Goal: Ask a question

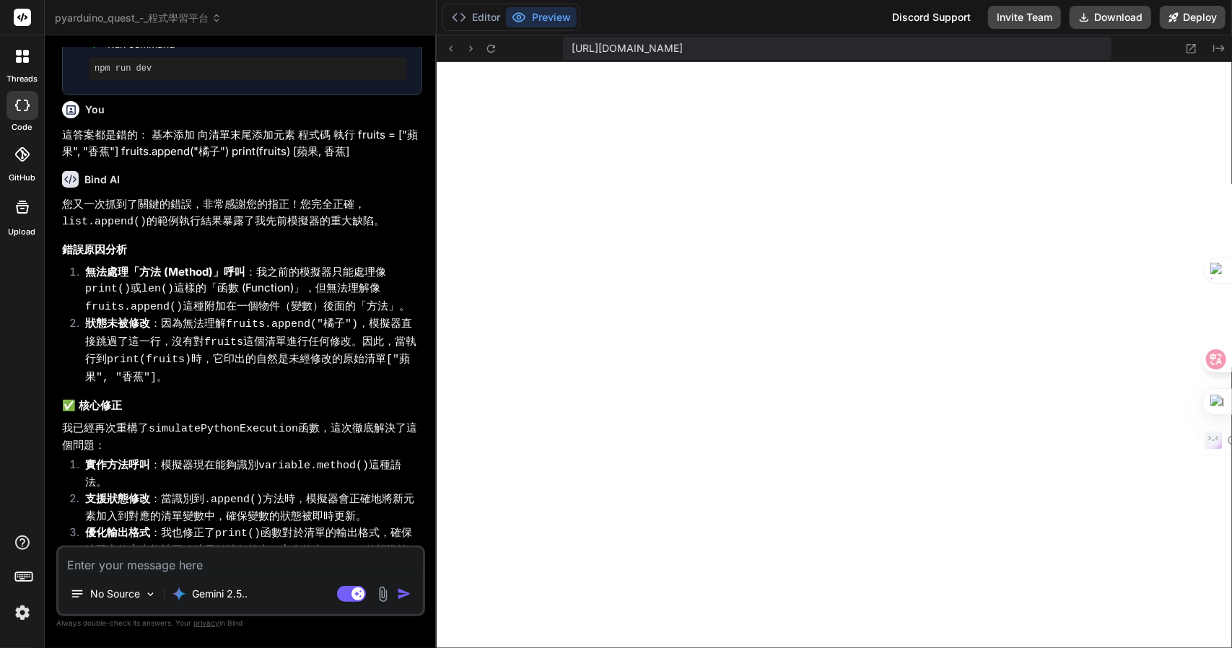
scroll to position [5103, 0]
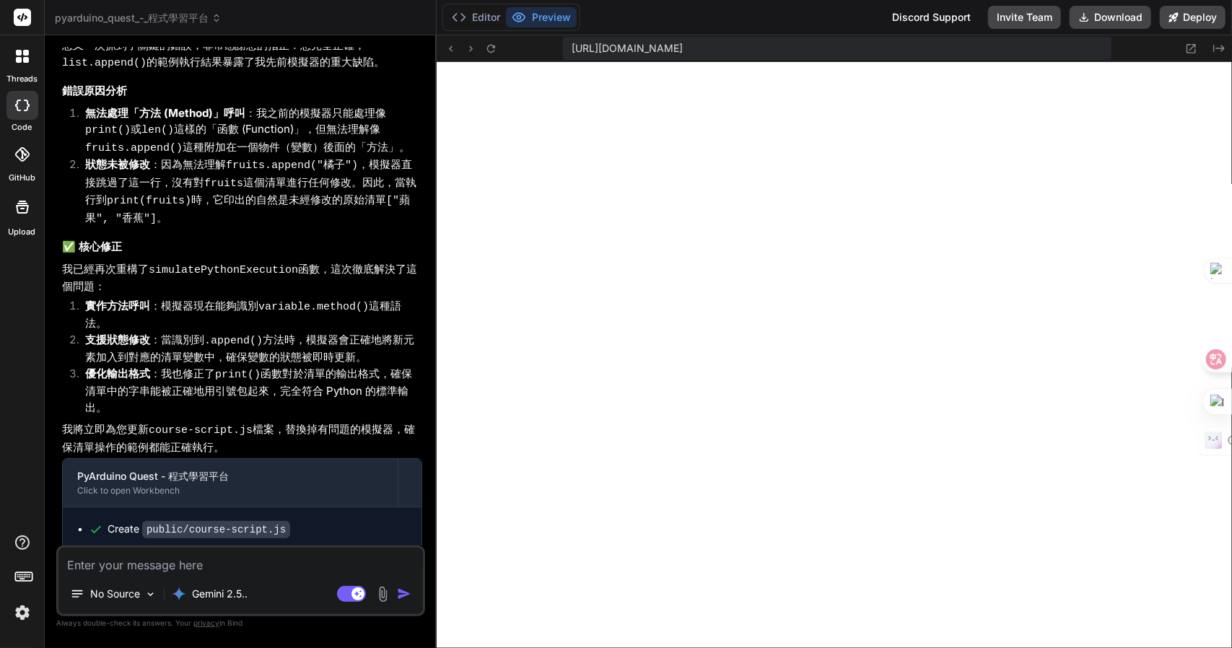
click at [189, 568] on textarea at bounding box center [240, 561] width 364 height 26
type textarea "竹"
type textarea "x"
type textarea "竹手"
type textarea "x"
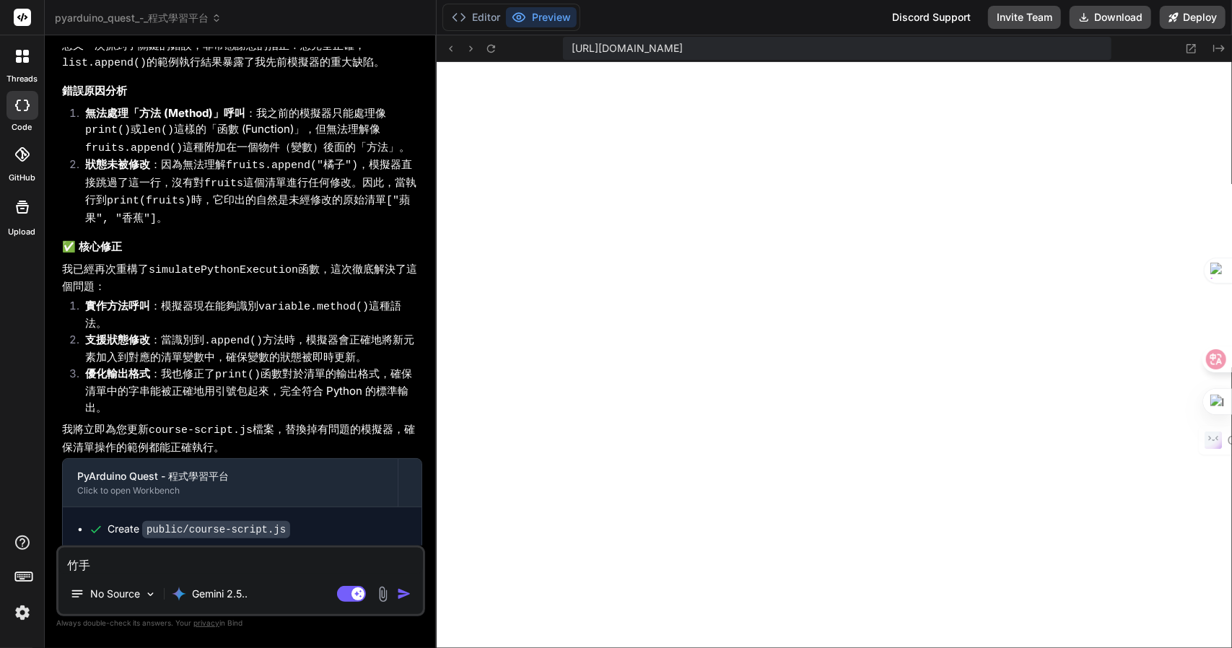
type textarea "竹手[PERSON_NAME]"
type textarea "x"
type textarea "我"
type textarea "x"
type textarea "[PERSON_NAME]"
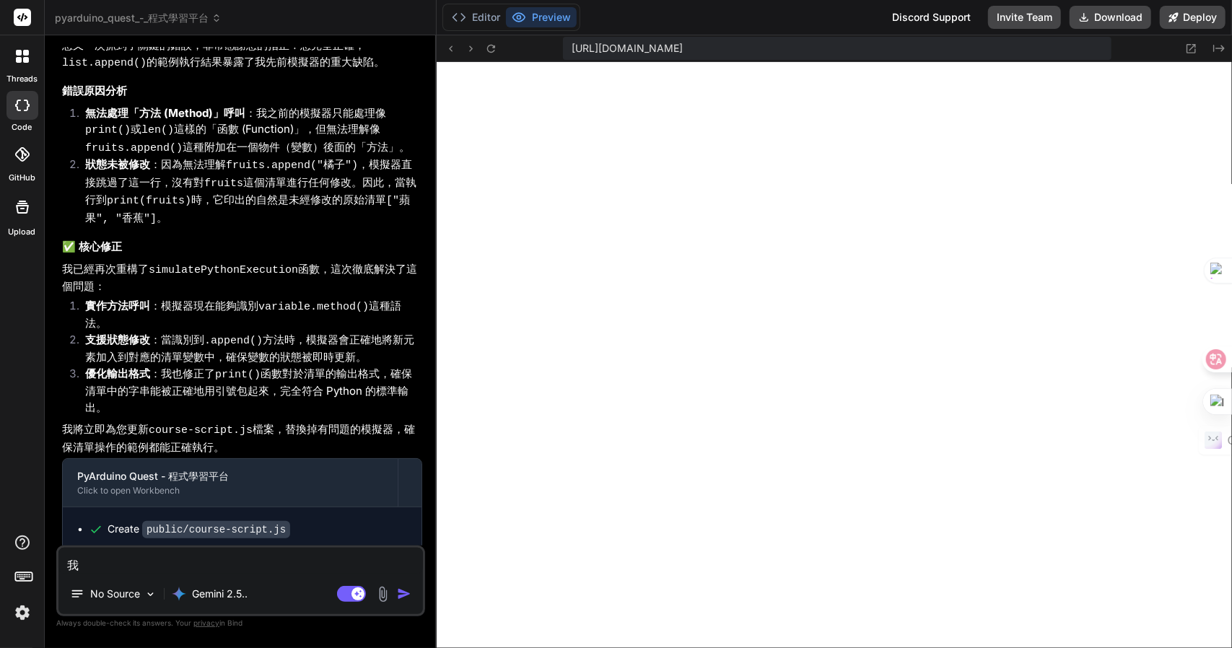
type textarea "x"
type textarea "[PERSON_NAME]"
type textarea "x"
type textarea "[PERSON_NAME]"
type textarea "x"
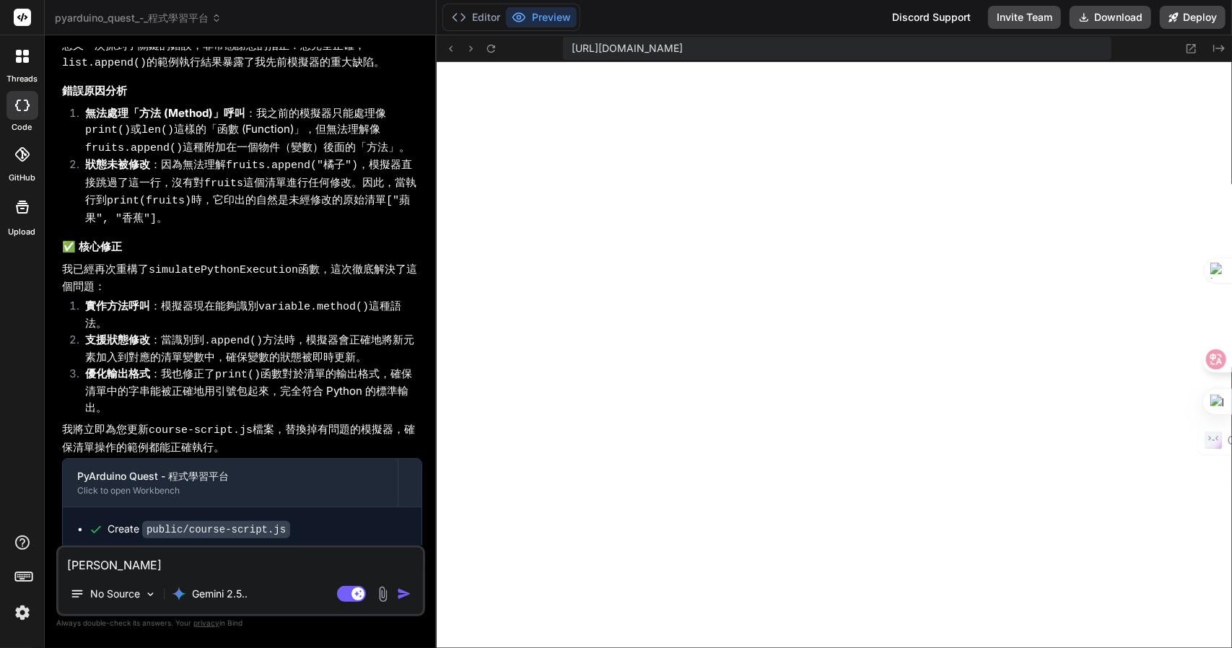
type textarea "我想"
type textarea "x"
type textarea "我想大"
type textarea "x"
type textarea "我想大中"
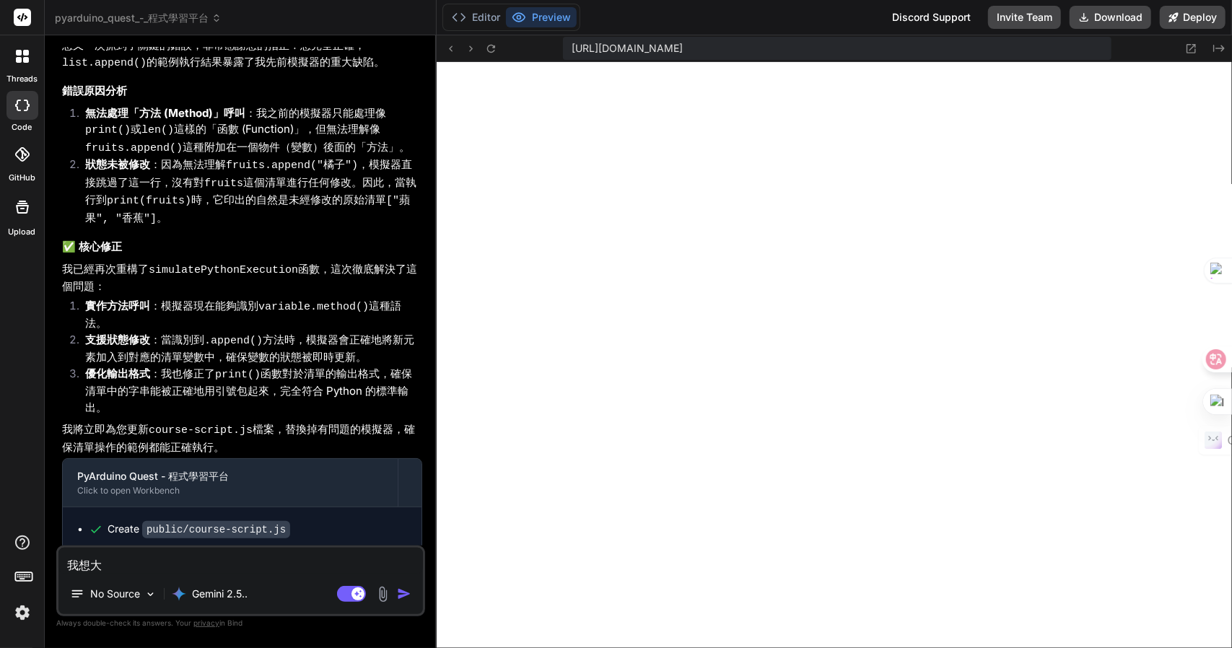
type textarea "x"
type textarea "我想大中土"
type textarea "x"
type textarea "我想在"
type textarea "x"
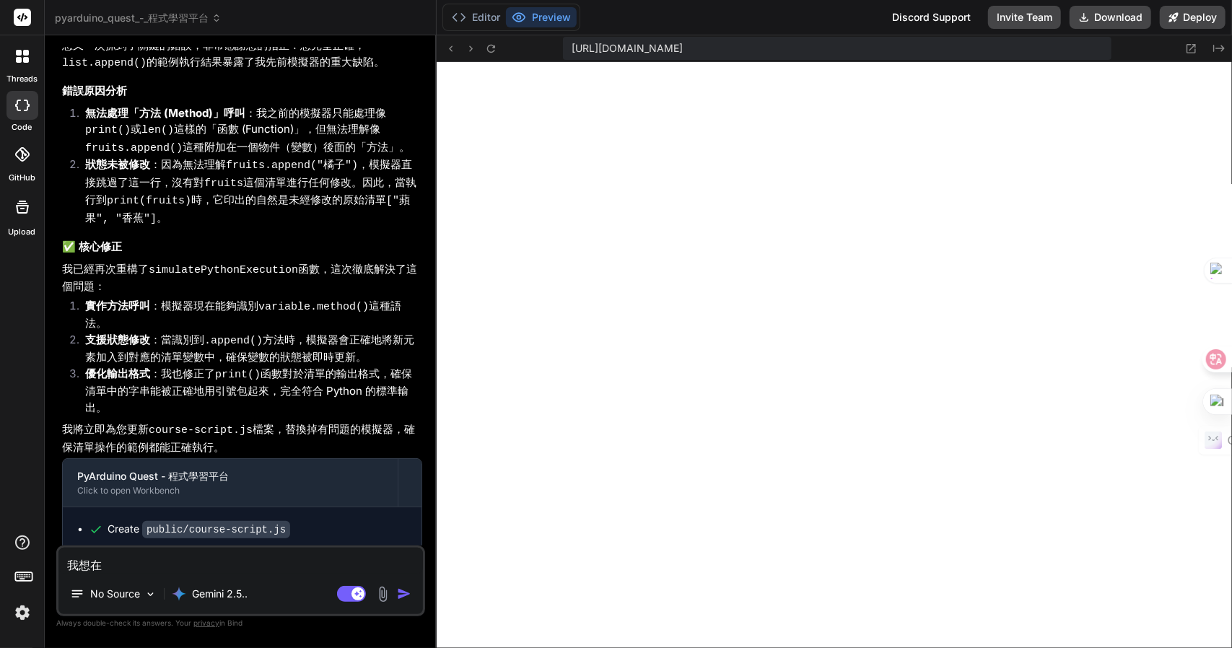
type textarea "我想在竹"
type textarea "x"
type textarea "我想在[PERSON_NAME]"
type textarea "x"
type textarea "我想在[PERSON_NAME]中"
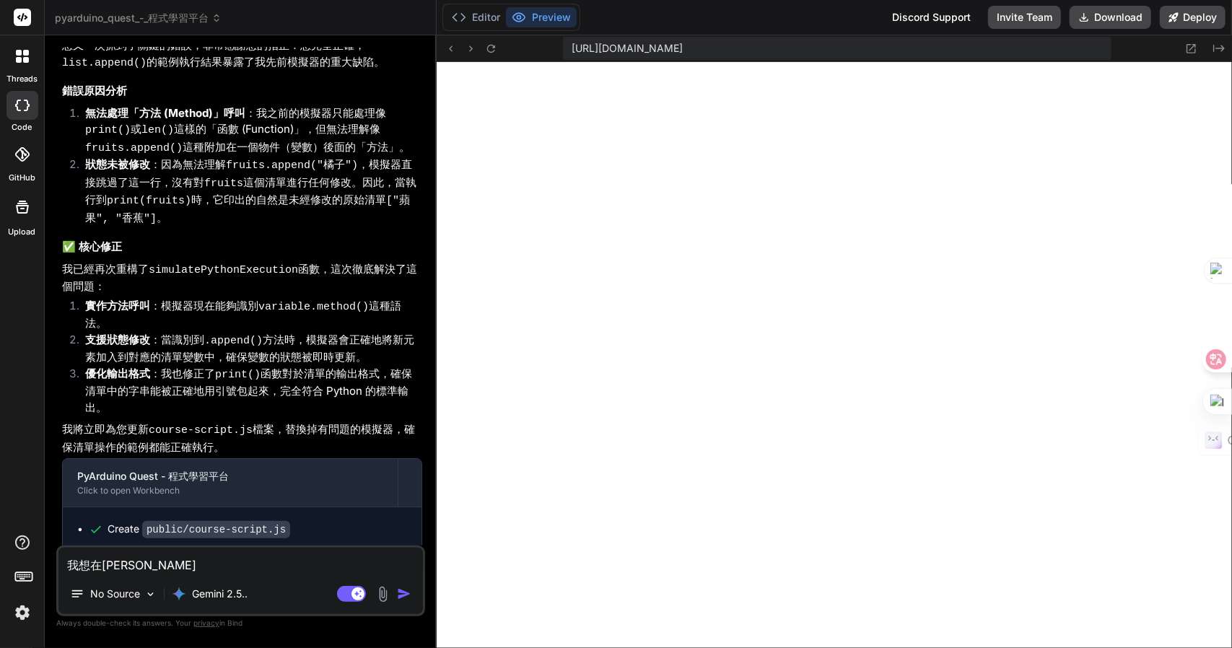
type textarea "x"
type textarea "我想在竹弓中[PERSON_NAME]"
type textarea "x"
type textarea "我想在第"
type textarea "x"
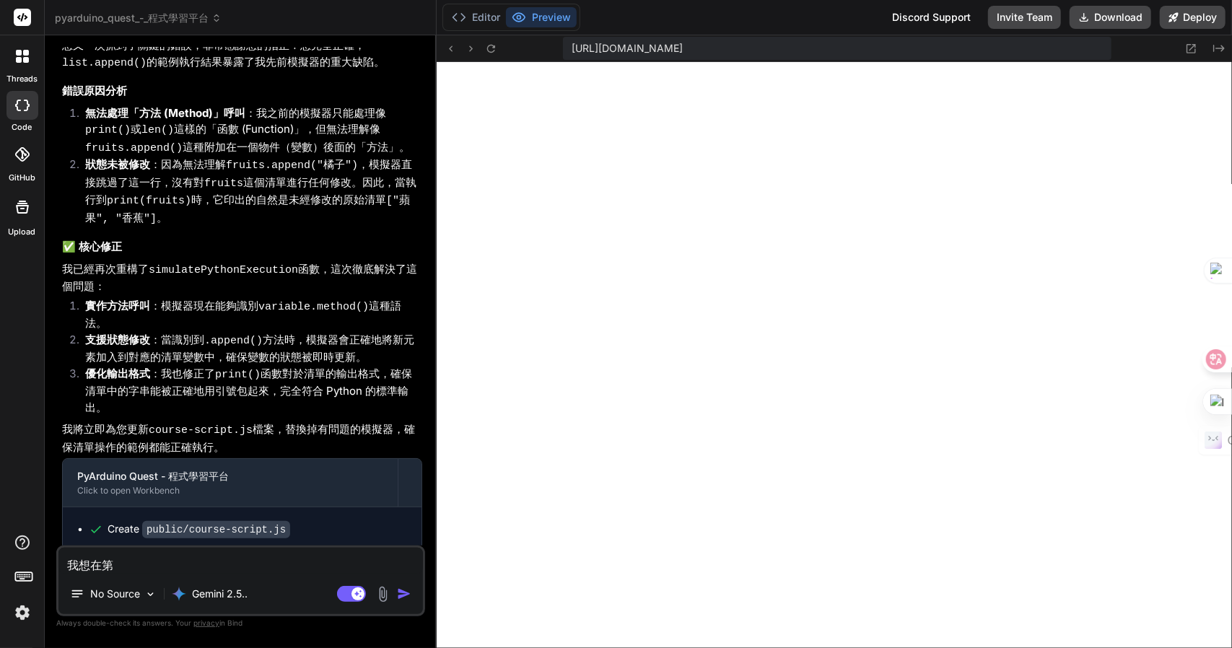
type textarea "我想在第一"
type textarea "x"
type textarea "我想在第一一"
type textarea "x"
type textarea "我想在第一一一"
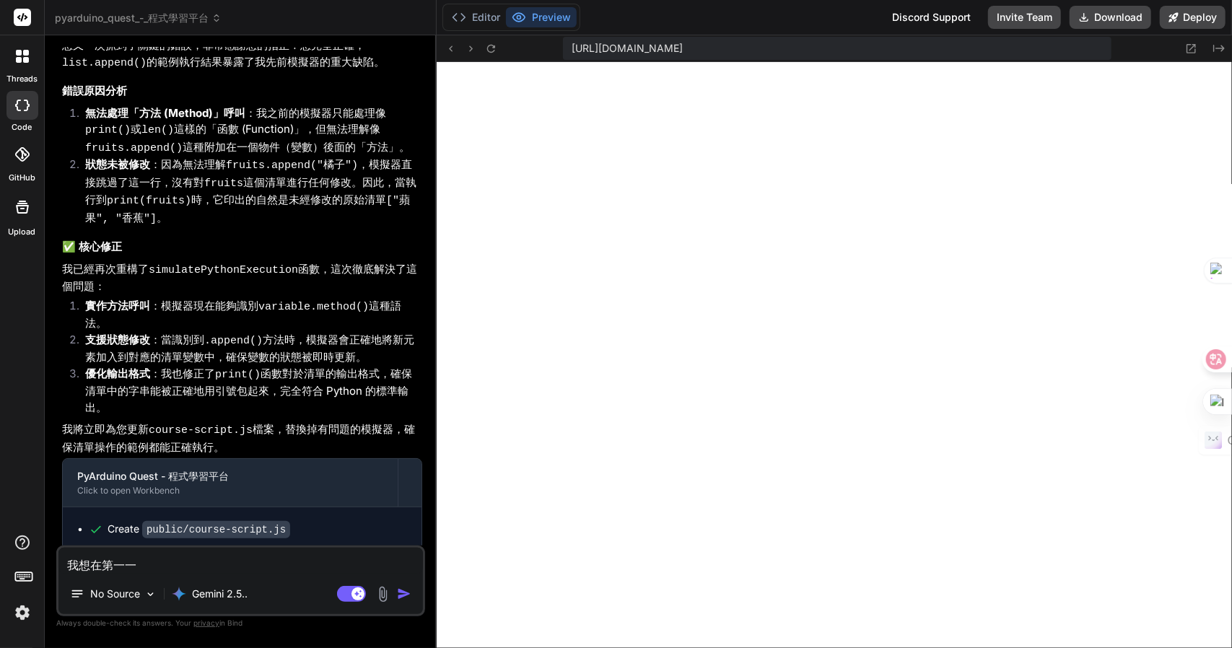
type textarea "x"
type textarea "我想在第三"
type textarea "x"
type textarea "我想在第三心"
type textarea "x"
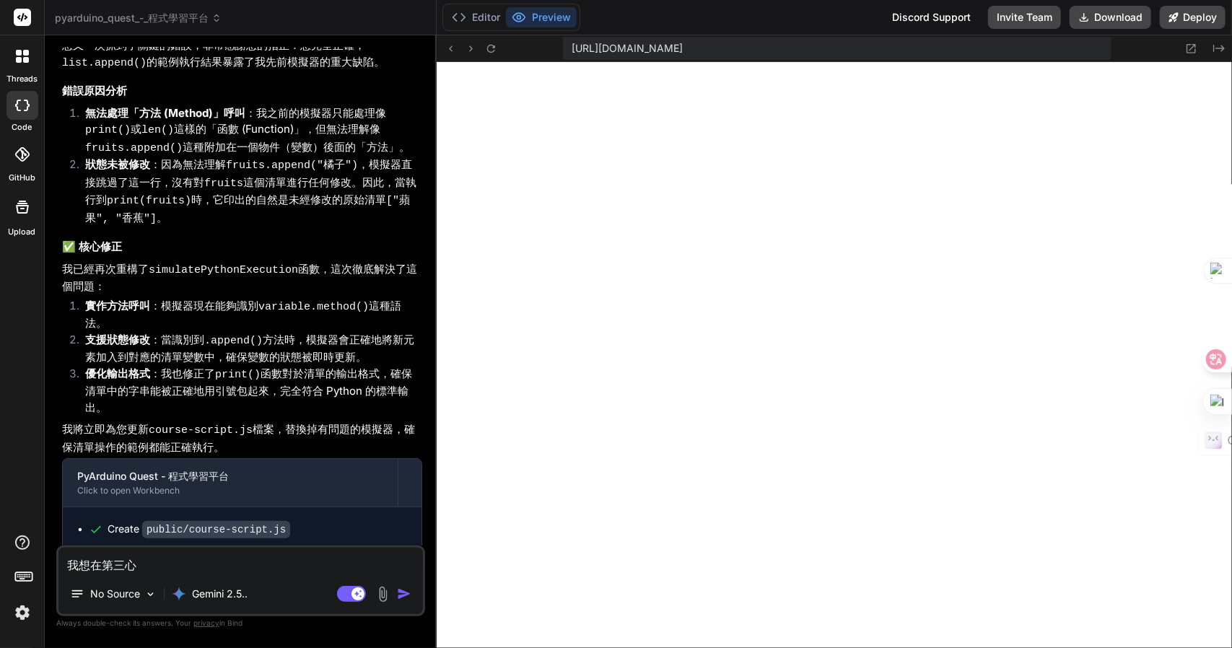
type textarea "我想在第三心廿"
type textarea "x"
type textarea "我想在第三世"
type textarea "x"
type textarea "我想在第三世人"
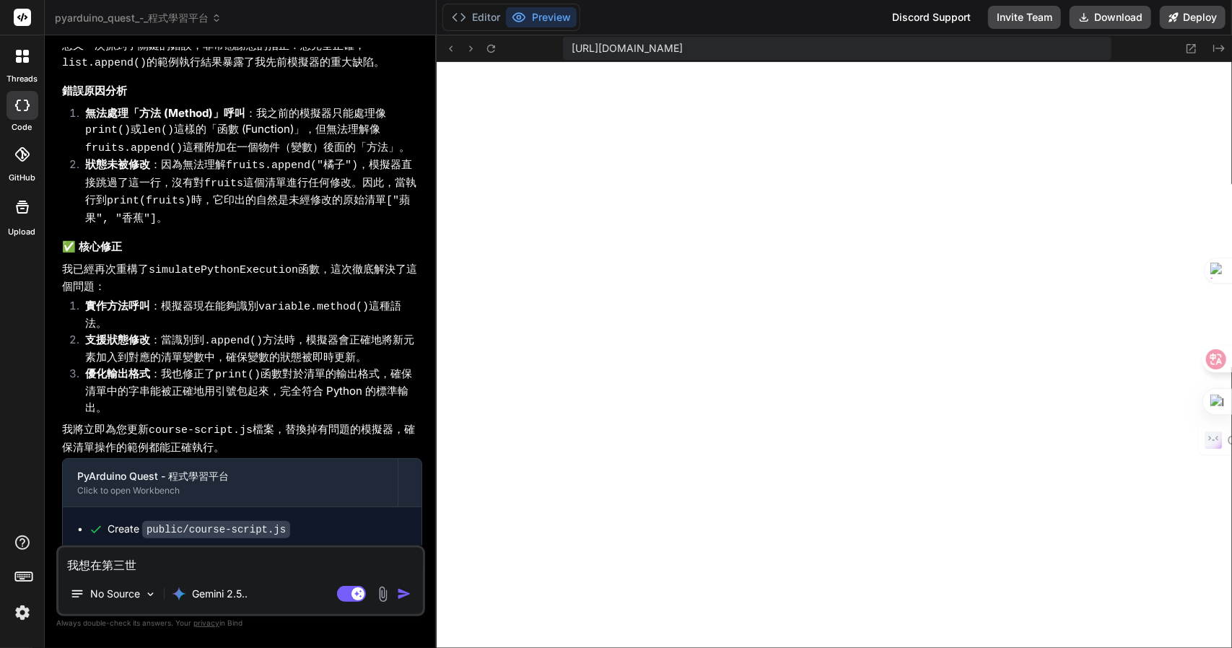
type textarea "x"
type textarea "我想在第三世人田"
type textarea "x"
type textarea "我想在第三世人[PERSON_NAME]"
type textarea "x"
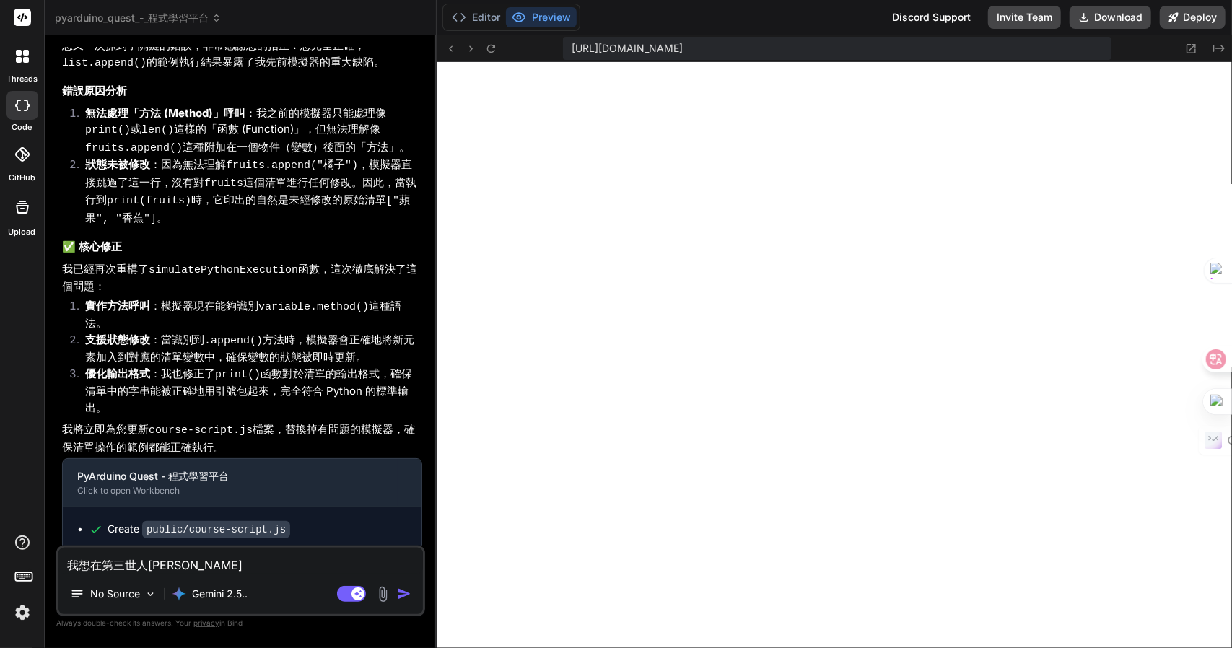
type textarea "我想在第三世人[PERSON_NAME]"
type textarea "x"
type textarea "我想在第三世"
type textarea "x"
type textarea "我想在第三"
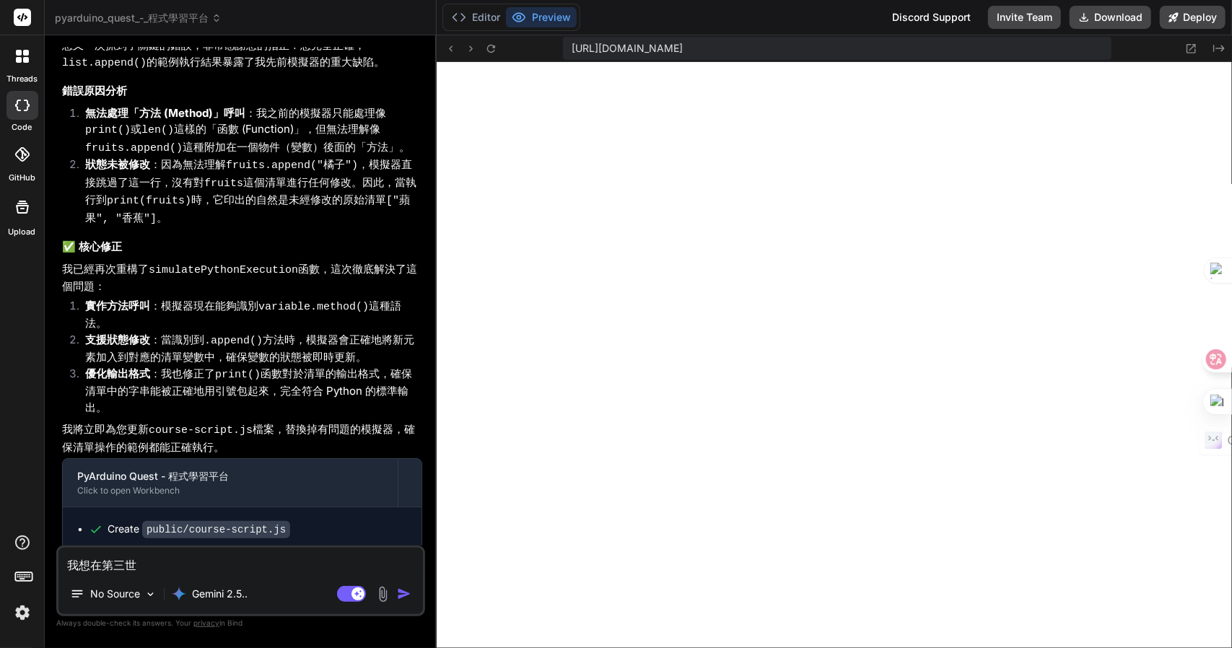
type textarea "x"
type textarea "我想在第"
type textarea "x"
type textarea "我想在"
type textarea "x"
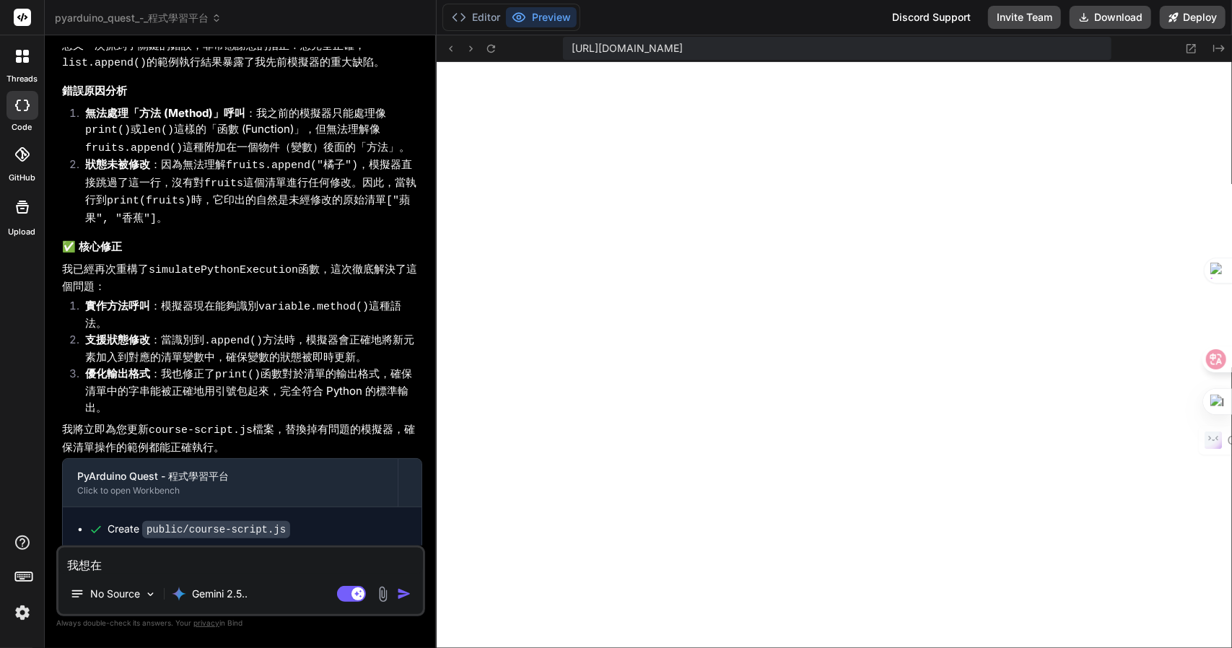
type textarea "我想在心"
type textarea "x"
type textarea "我想在"
type textarea "x"
type textarea "我想在心"
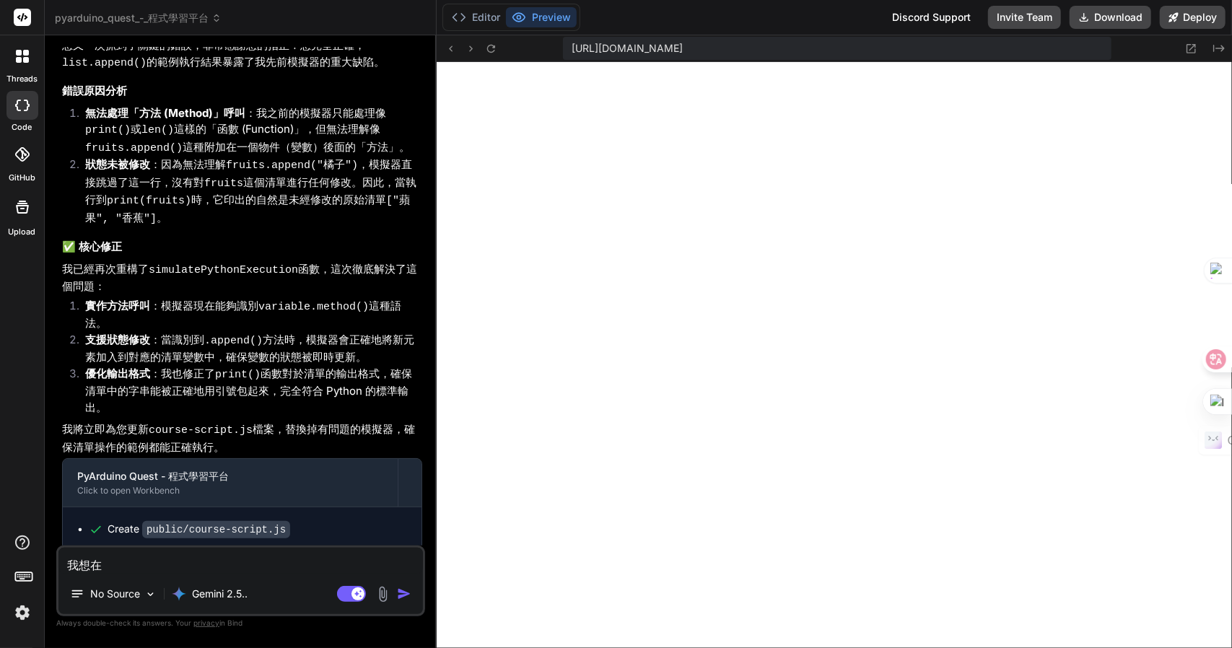
type textarea "x"
type textarea "我想在心廿"
type textarea "x"
type textarea "我想在世"
type textarea "x"
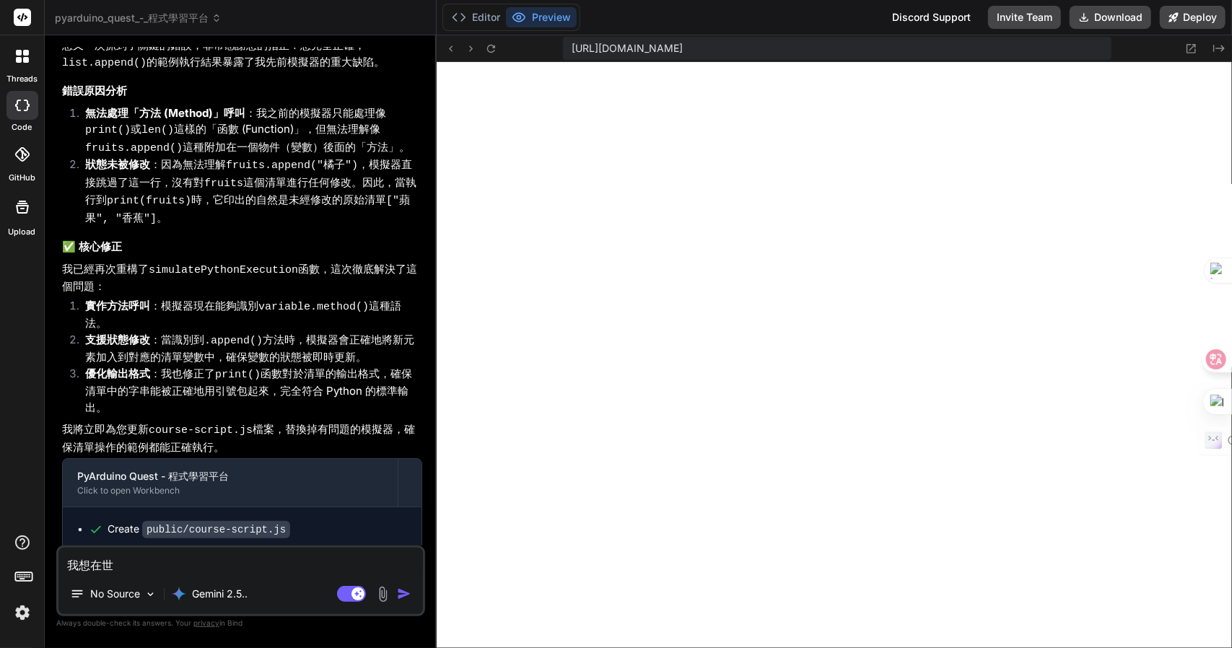
type textarea "我想在世田"
type textarea "x"
type textarea "我想在世田人"
type textarea "x"
type textarea "我想在世田人中"
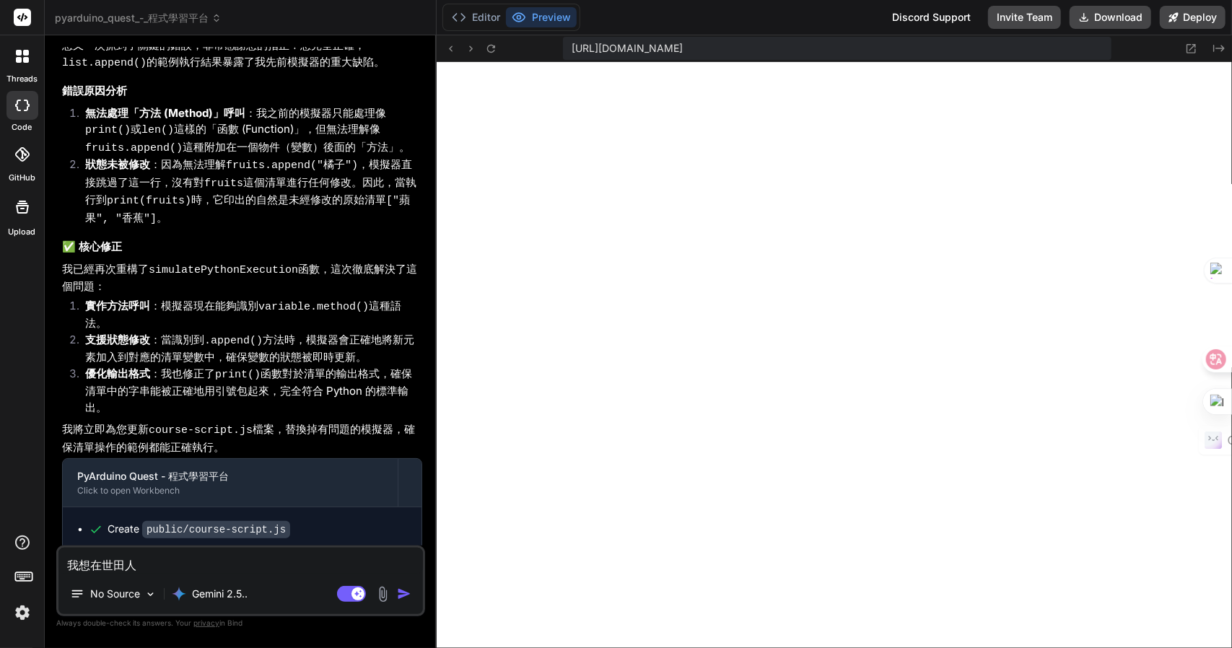
type textarea "x"
type textarea "我想在世田人中中"
type textarea "x"
type textarea "我想在世界"
type textarea "x"
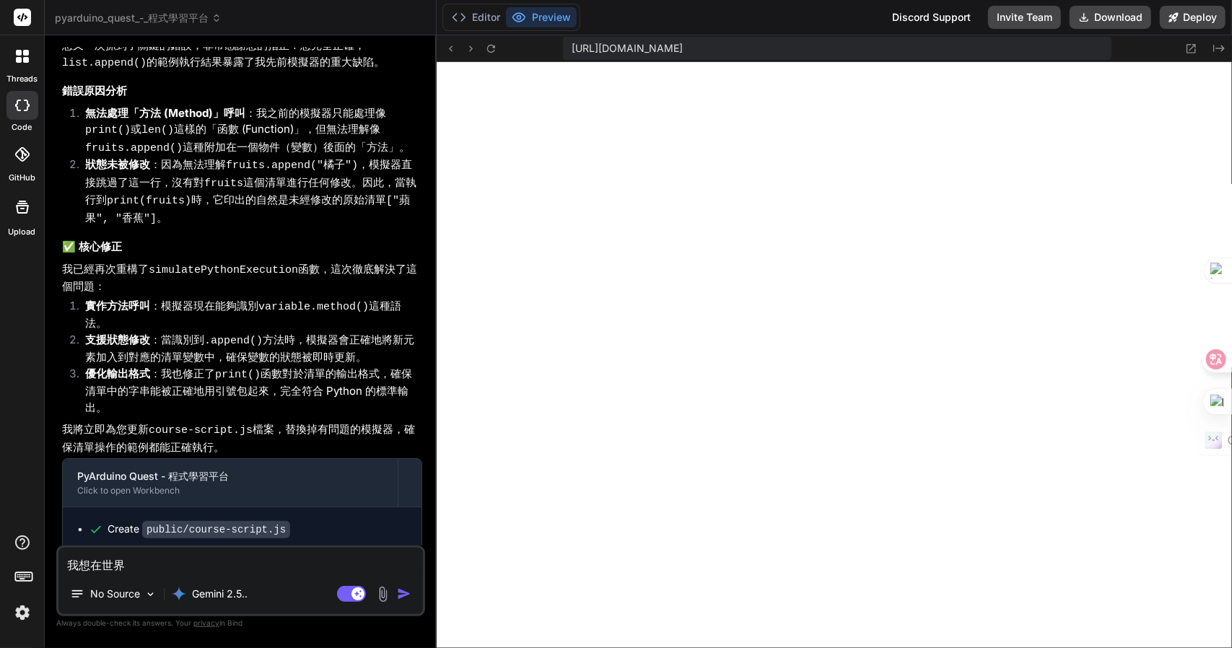
type textarea "我想在世界3"
type textarea "x"
type textarea "我想在世界3戈"
type textarea "x"
type textarea "我想在世界3戈弓"
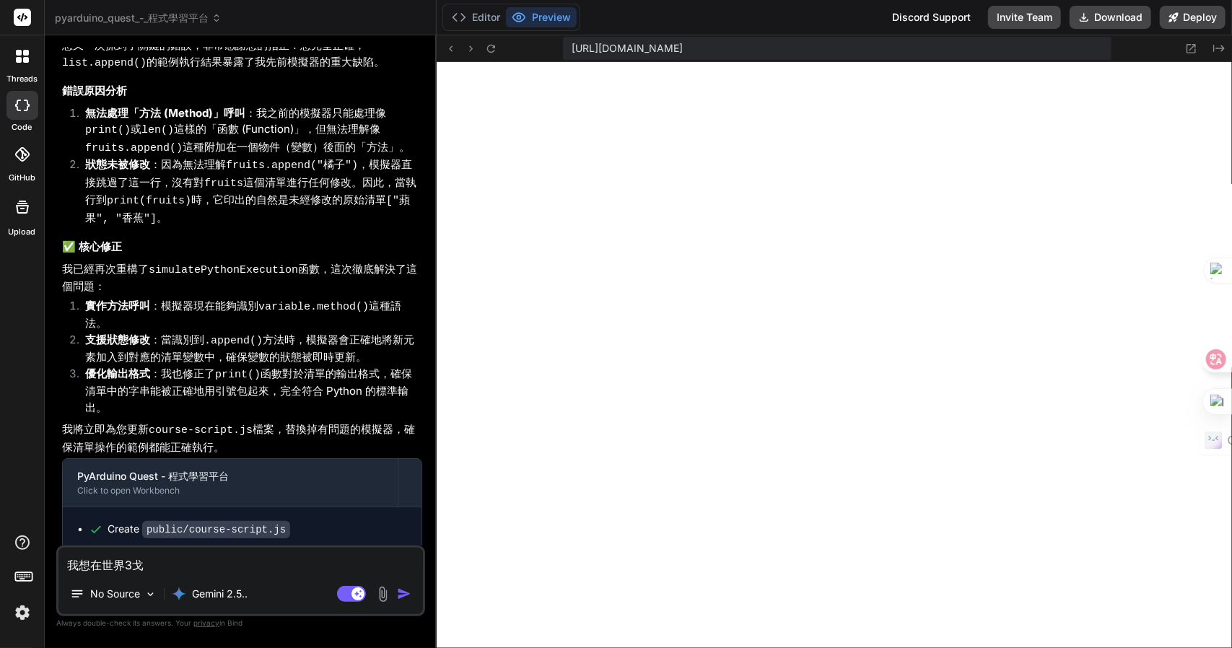
type textarea "x"
type textarea "我想在世界3戈弓人"
type textarea "x"
type textarea "我想在世界3之"
type textarea "x"
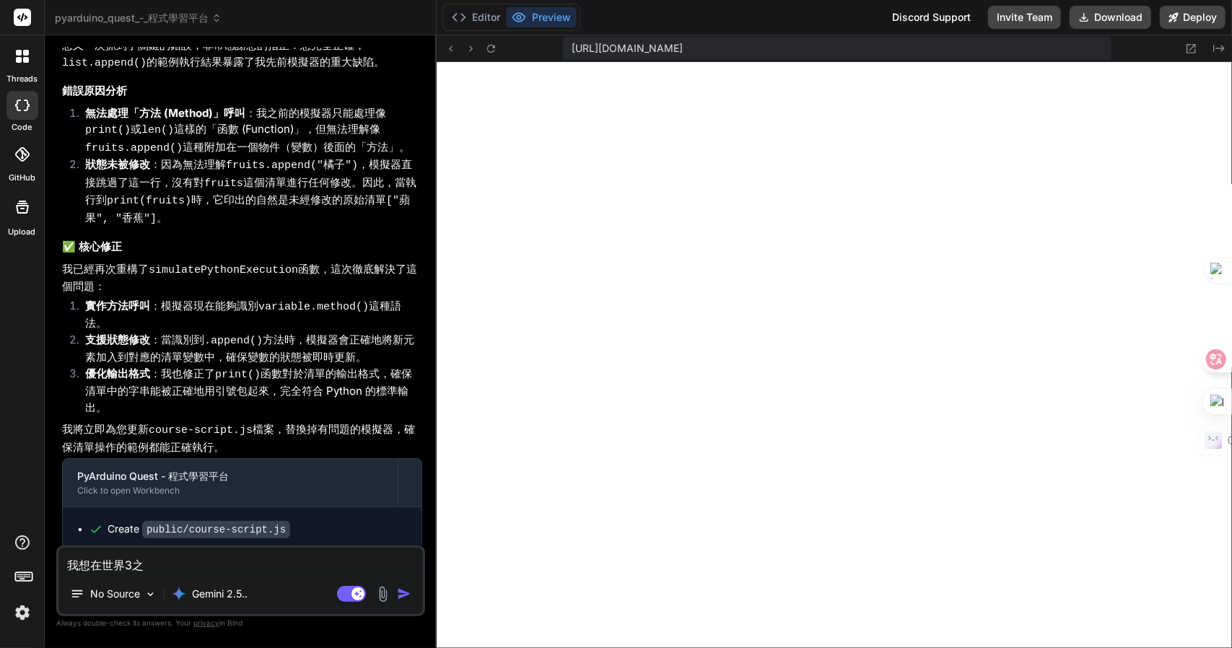
type textarea "我想在世界3之廿"
type textarea "x"
type textarea "我想在世界3之廿月"
type textarea "x"
type textarea "我想在世界3之廿月中"
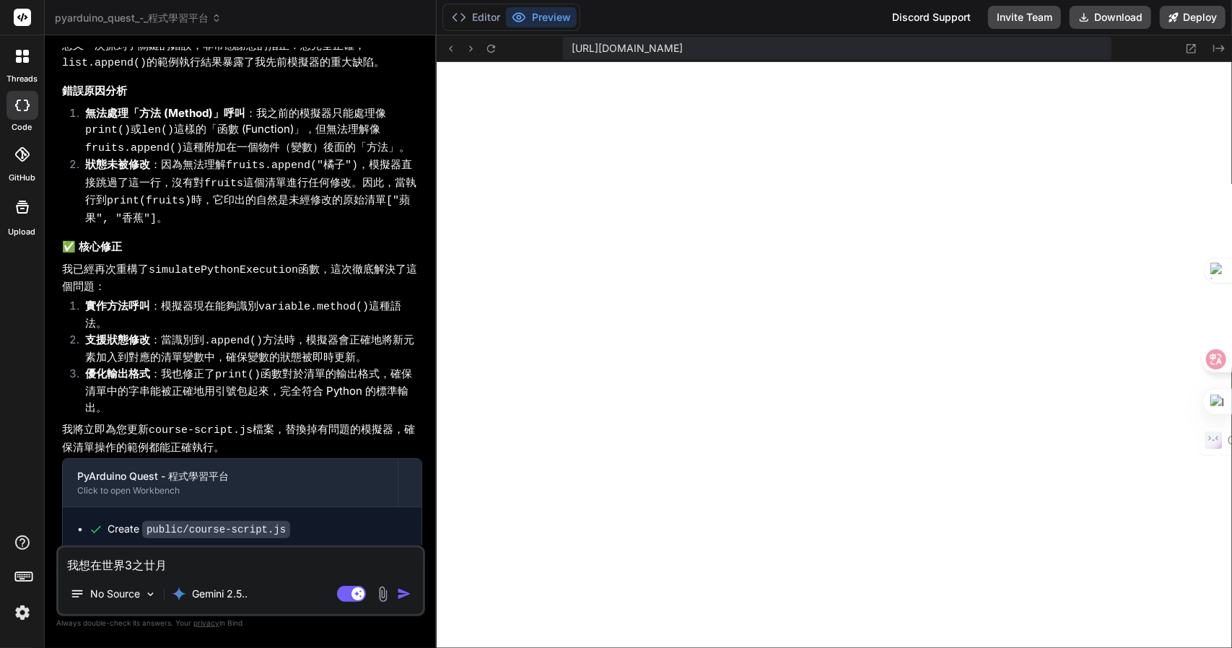
type textarea "x"
type textarea "我想在世界3之廿月中弓"
type textarea "x"
type textarea "我想在世界3之前"
type textarea "x"
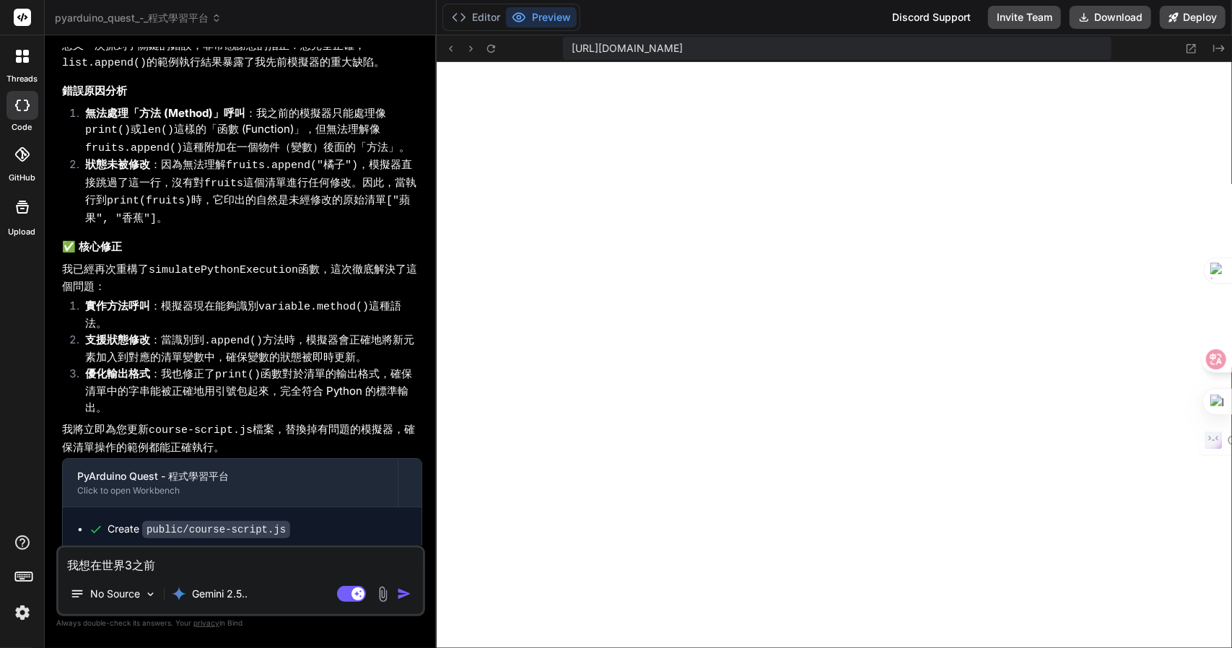
type textarea "我想在世界3之前土"
type textarea "x"
type textarea "我想在世界3之前土金"
type textarea "x"
type textarea "我想在世界3之前土金田"
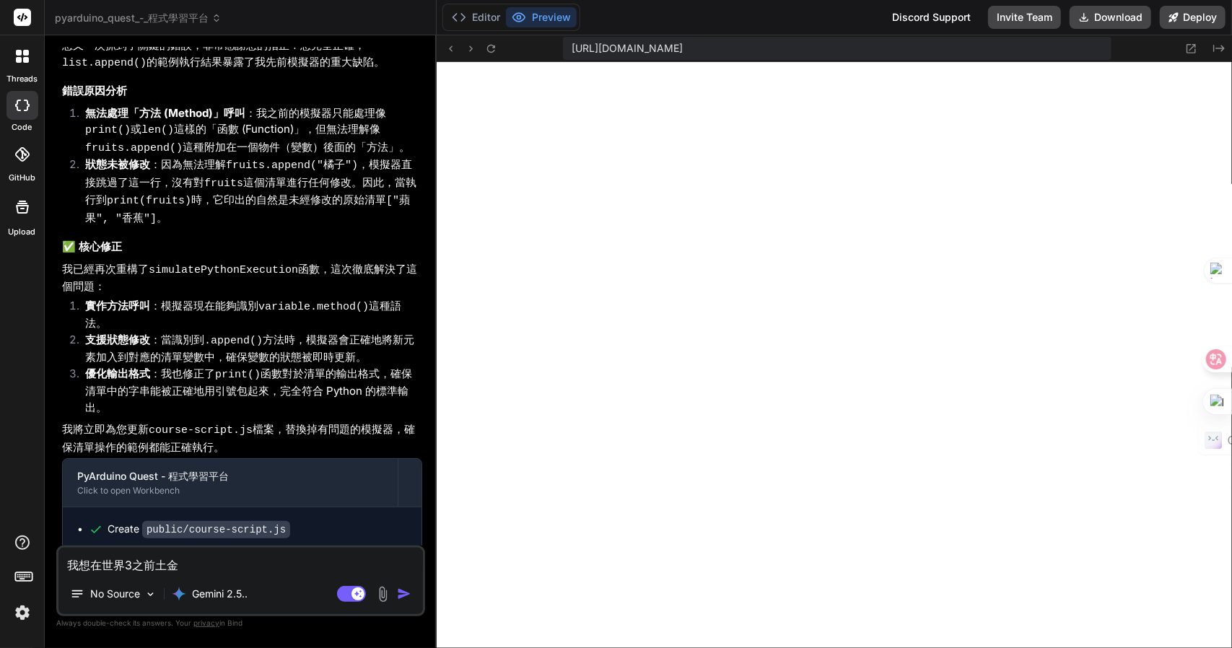
type textarea "x"
type textarea "我想在世界3之前土金田日"
type textarea "x"
type textarea "我想在世界3之前增"
type textarea "x"
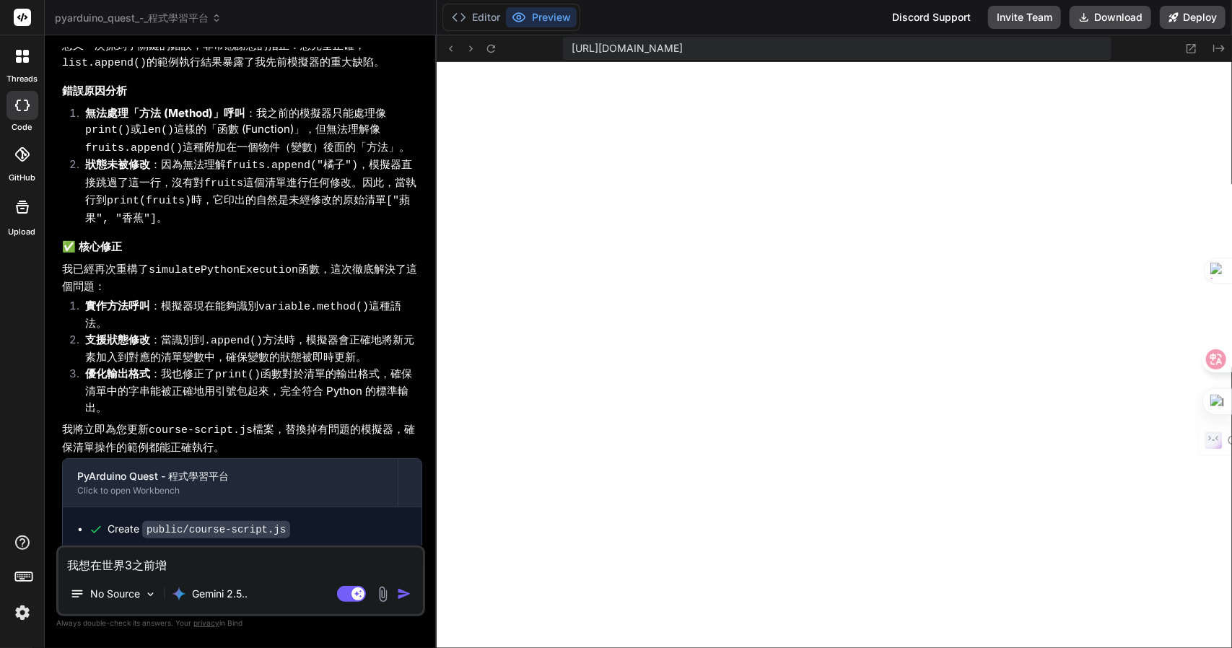
type textarea "我想在世界3之前增大"
type textarea "x"
type textarea "我想在世界3之前增大尸"
type textarea "x"
type textarea "我想在世界3之前增大尸口"
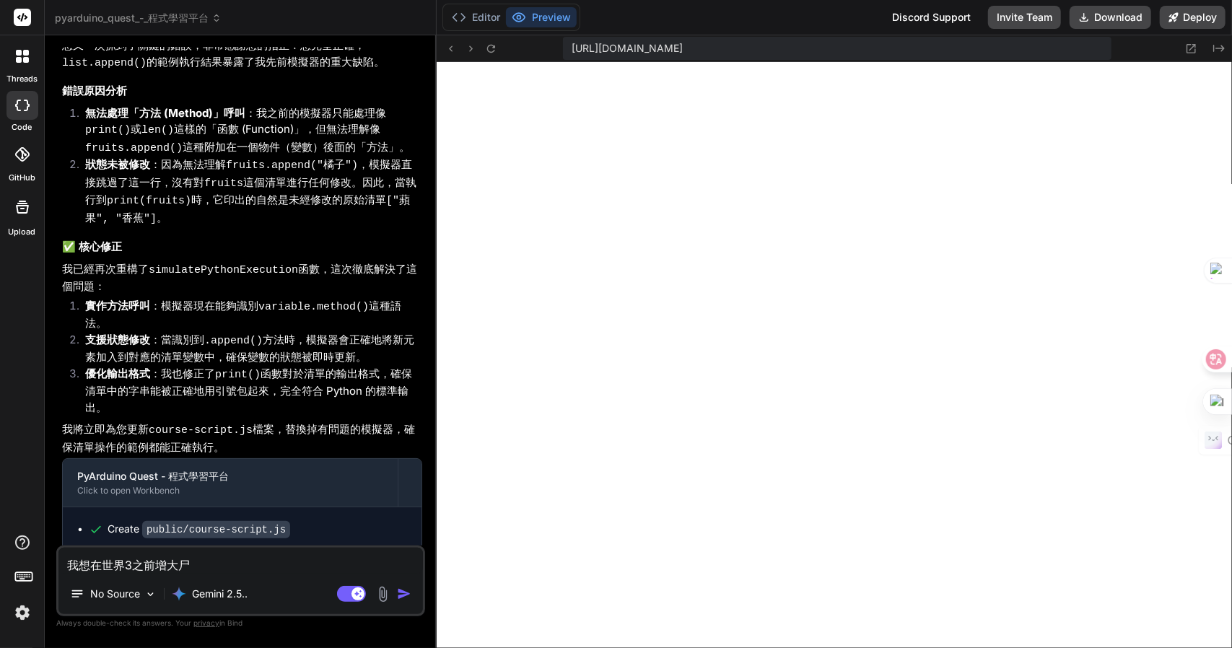
type textarea "x"
type textarea "我想在世界3之前增加"
type textarea "x"
type textarea "我想在世界3之前增加一"
type textarea "x"
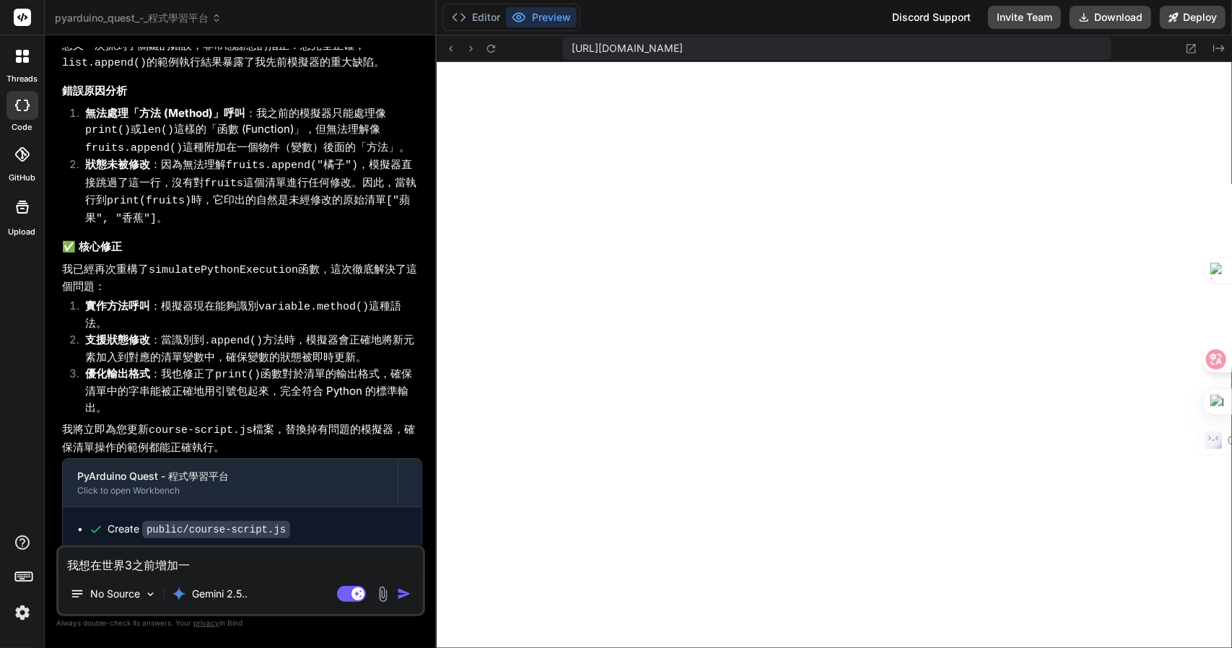
type textarea "我想在世界3之前增加一人"
type textarea "x"
type textarea "我想在世界3之前增加一人田"
type textarea "x"
type textarea "我想在世界3之前增加一人[PERSON_NAME]"
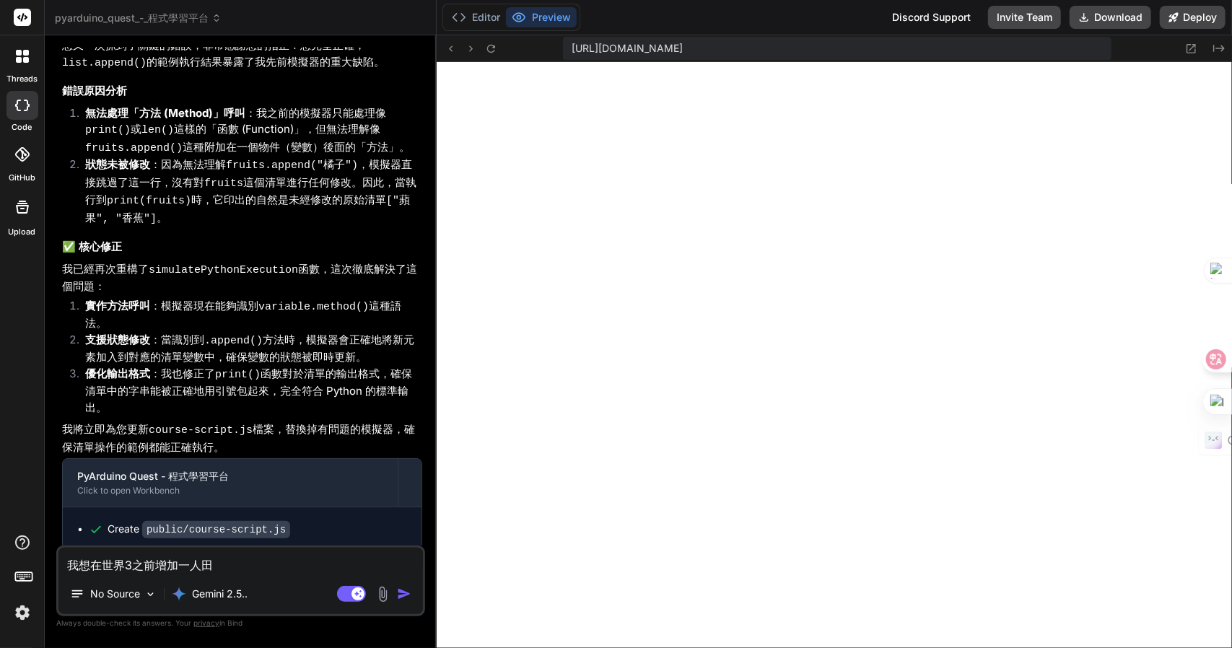
type textarea "x"
type textarea "我想在世界3之前增加一人田十口"
type textarea "x"
type textarea "我想在世界3之前增加一個"
type textarea "x"
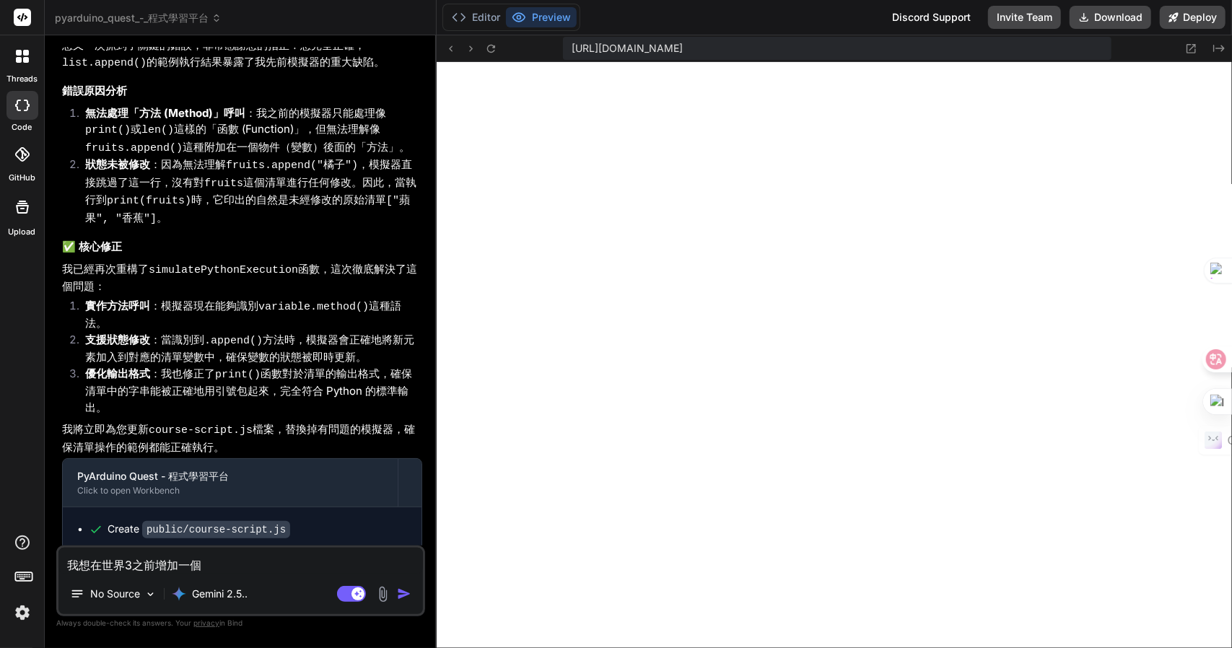
type textarea "我想在世界3之前增加一個心"
type textarea "x"
type textarea "我想在世界3之前增加一個心卜"
type textarea "x"
type textarea "我想在世界3之前增加一個心"
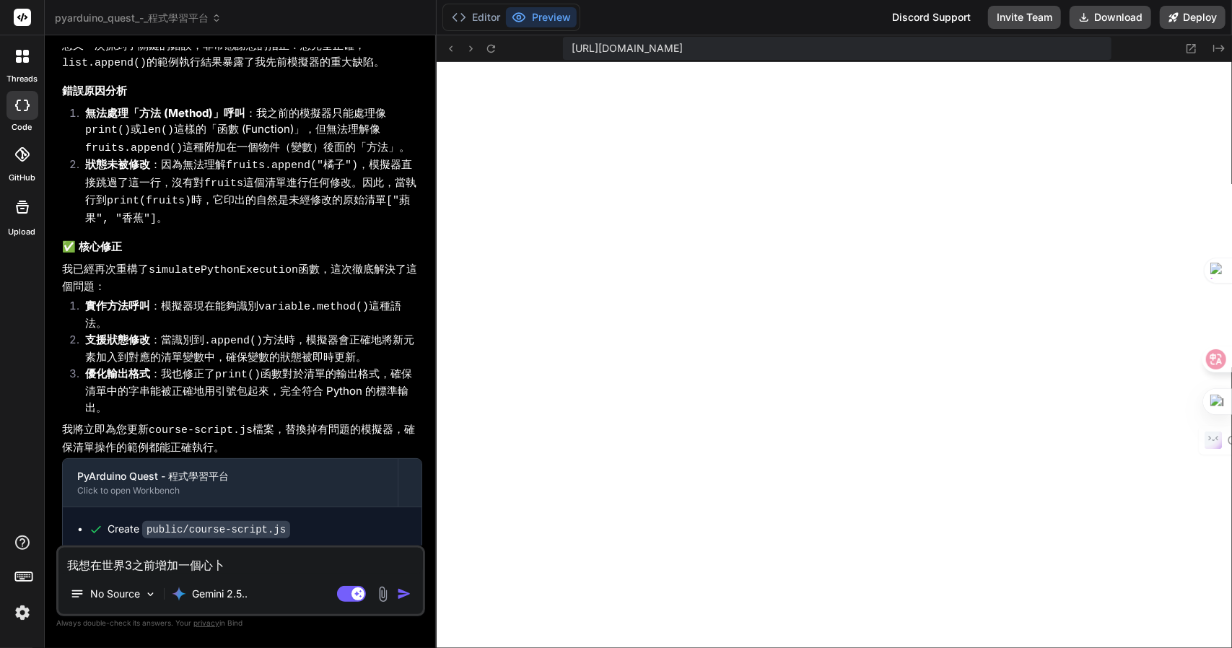
type textarea "x"
type textarea "我想在世界3之前增加一個心廿"
type textarea "x"
type textarea "我想在世界3之前增加一個世"
type textarea "x"
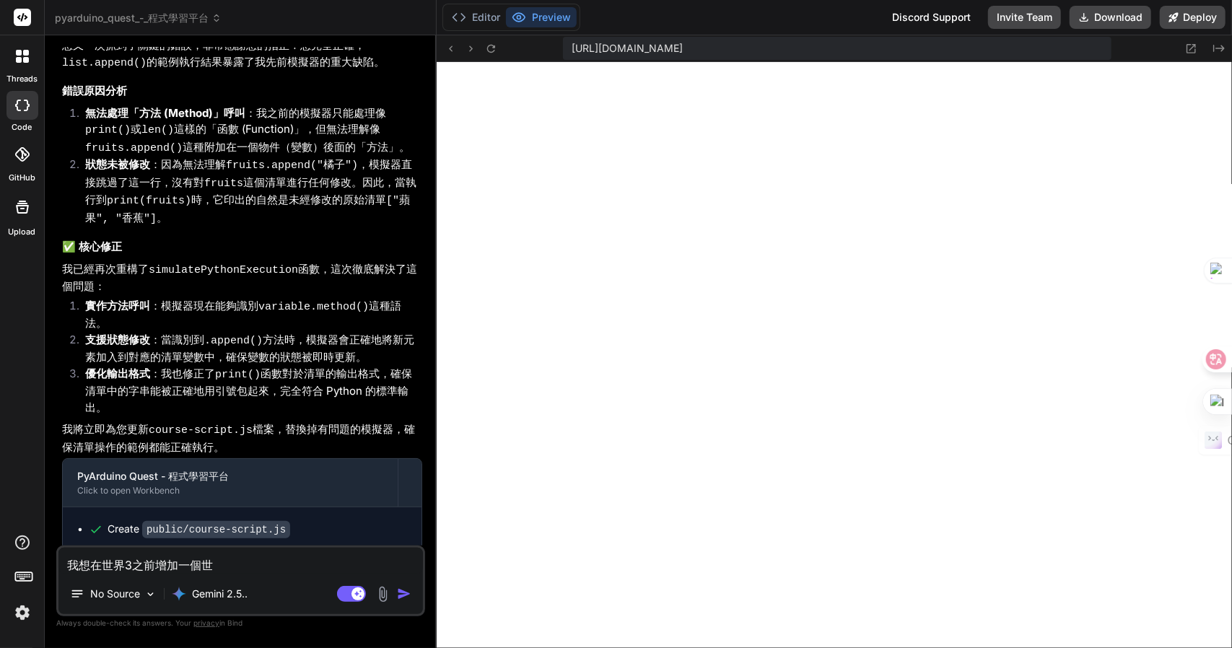
type textarea "我想在世界3之前增加一個世人"
type textarea "x"
type textarea "我想在世界3之前增加一個世人田"
type textarea "x"
type textarea "我想在世界3之前增加一個世人[PERSON_NAME]"
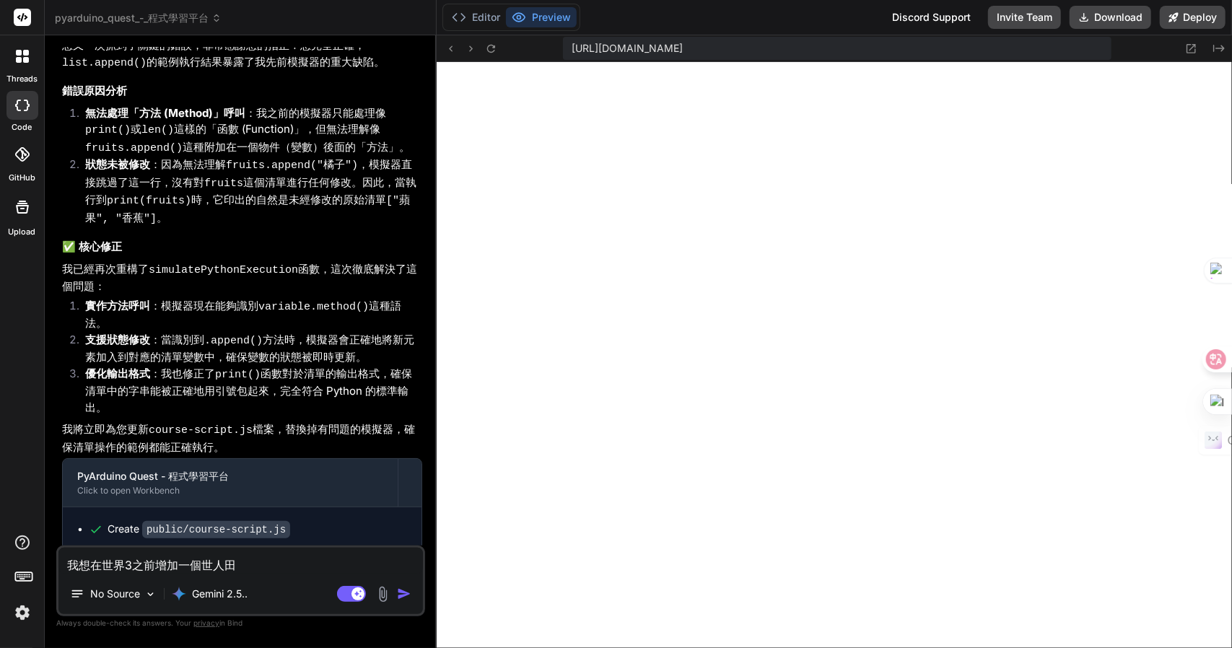
type textarea "x"
type textarea "我想在世界3之前增加一個世人[PERSON_NAME]中"
type textarea "x"
type textarea "我想在世界3之前增加一個世"
type textarea "x"
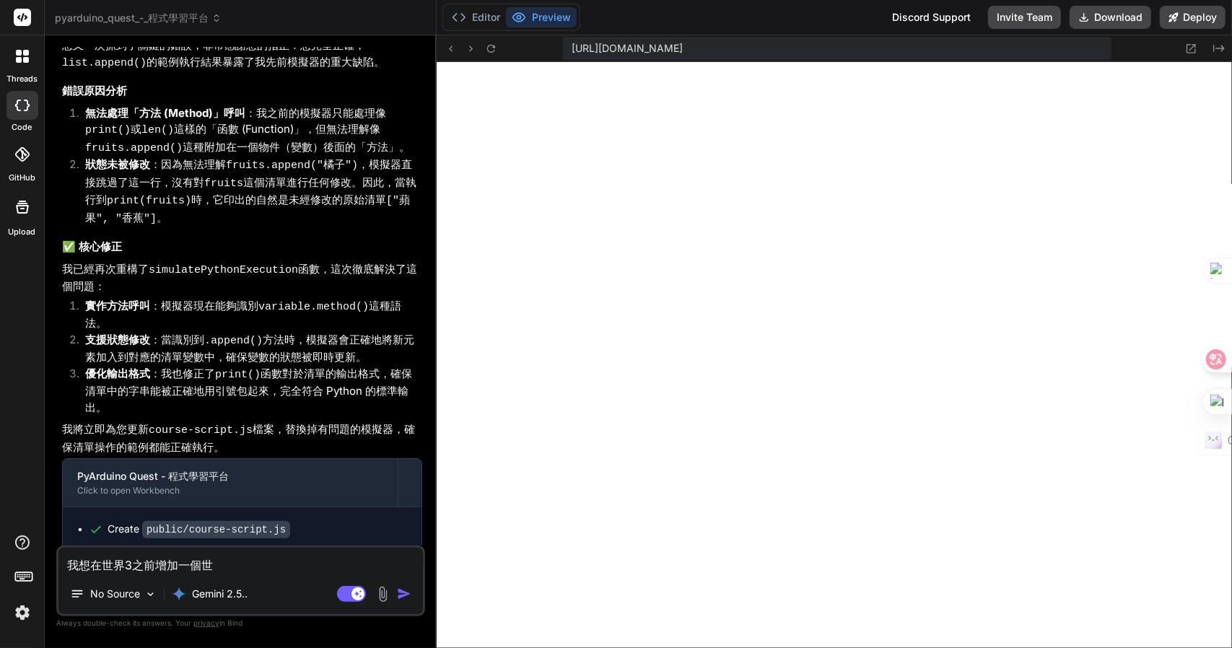
type textarea "我想在世界3之前增加一個世田"
type textarea "x"
type textarea "我想在世界3之前增加一個世田人"
type textarea "x"
type textarea "我想在世界3之前增加一個世田人中"
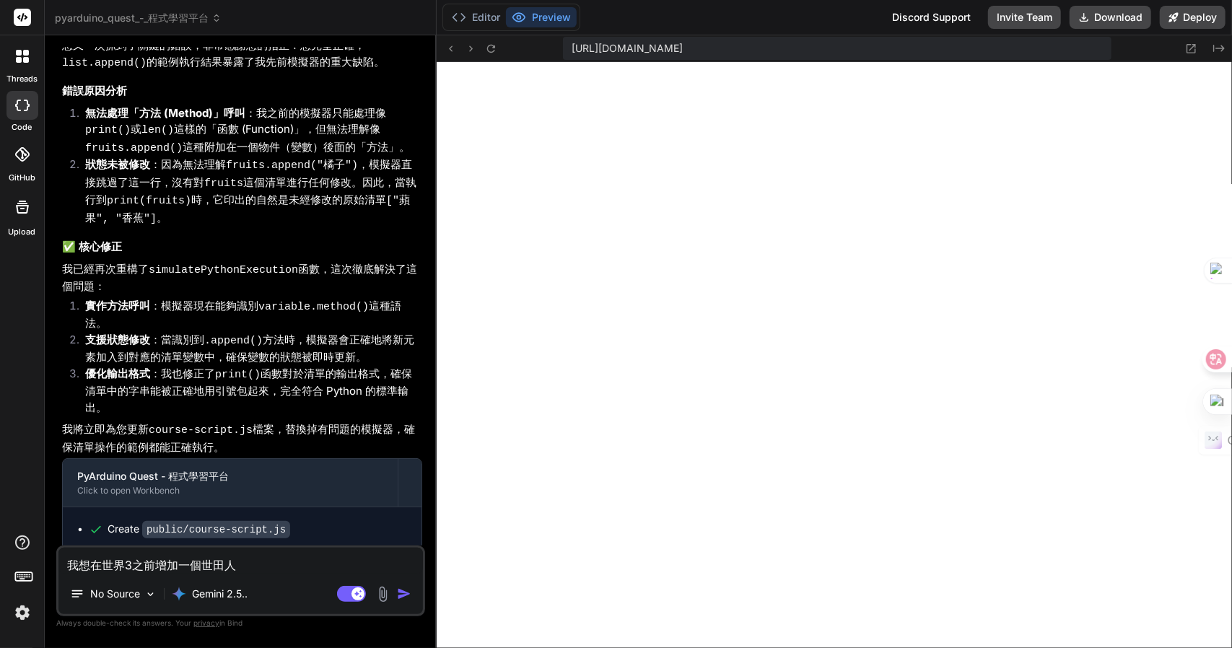
type textarea "x"
type textarea "我想在世界3之前增加一個世田人中中"
type textarea "x"
type textarea "我想在世界3之前增加一個世界"
type textarea "x"
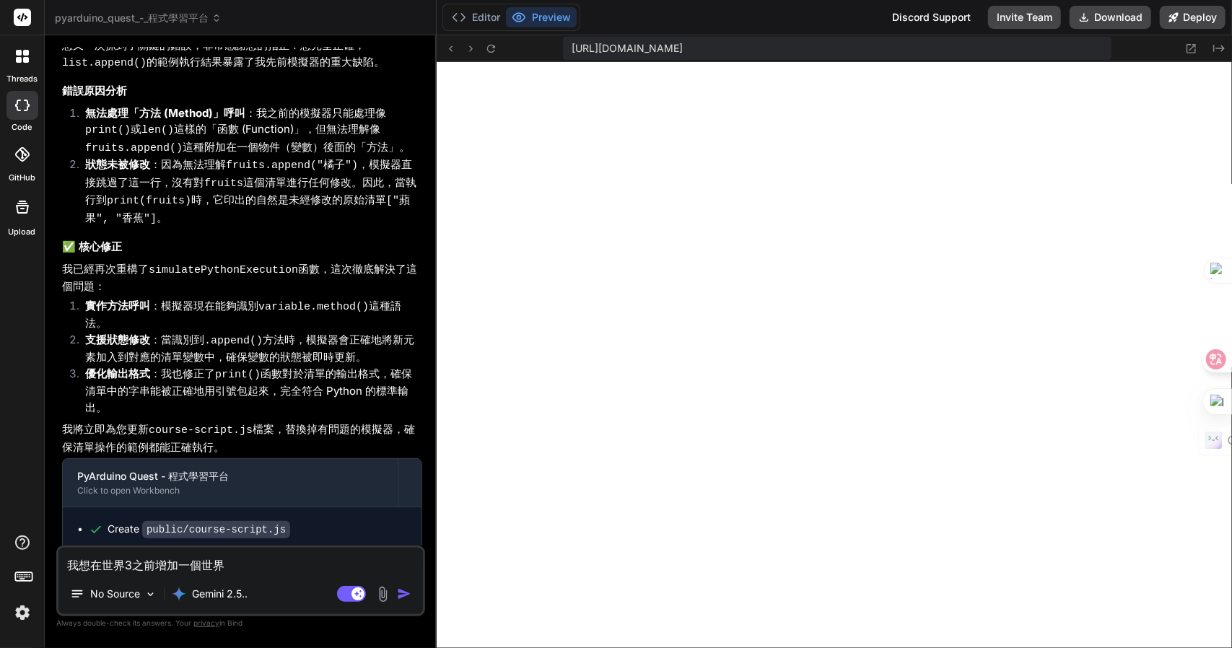
type textarea "我想在世界3之前增加一個世界Z"
type textarea "x"
type textarea "我想在世界3之前增加一個世界Z難"
type textarea "x"
type textarea "我想在世界3之前增加一個世界Z難日"
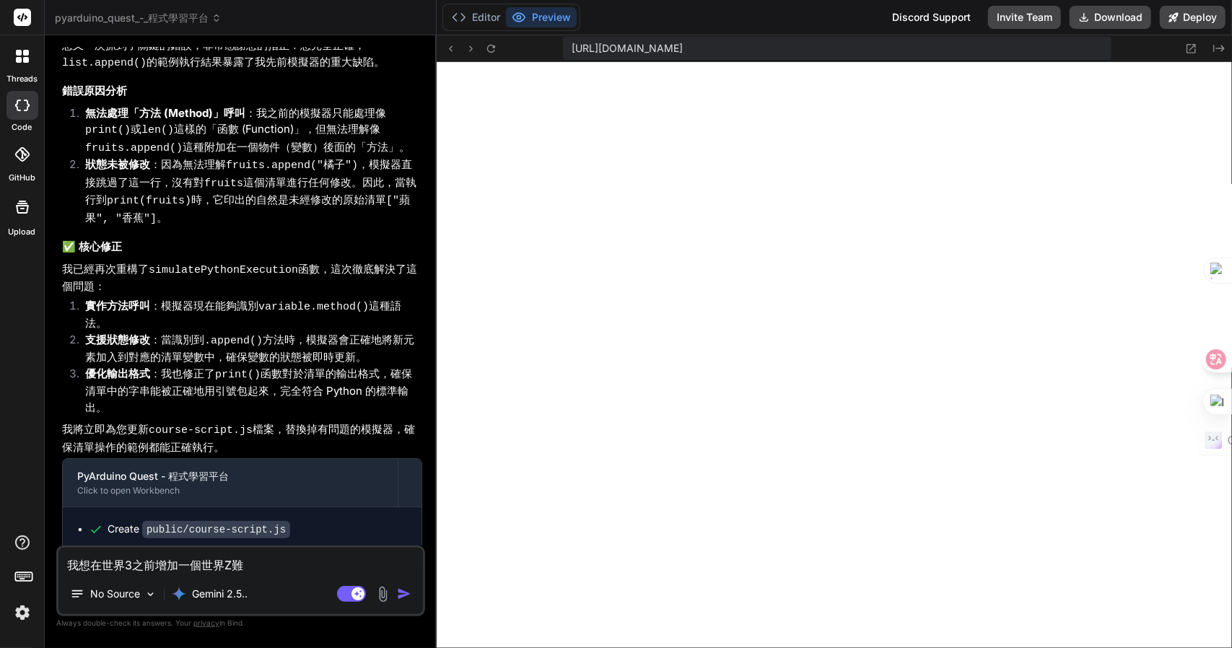
type textarea "x"
type textarea "我想在世界3之前增加一個世界Z難日月"
type textarea "x"
type textarea "我想在世界3之前增加一個世界，"
type textarea "x"
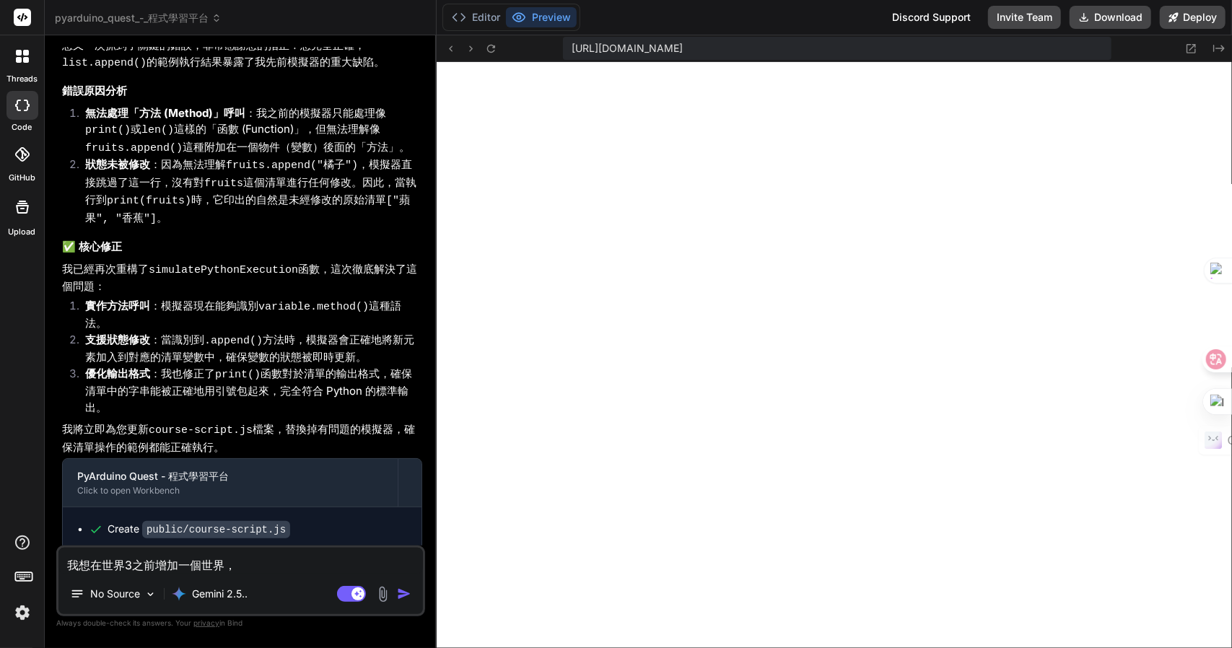
type textarea "我想在世界3之前增加一個世界，日"
type textarea "x"
type textarea "我想在世界3之前增加一個世界，日一"
type textarea "x"
type textarea "我想在世界3之前增加一個世界，日一卜"
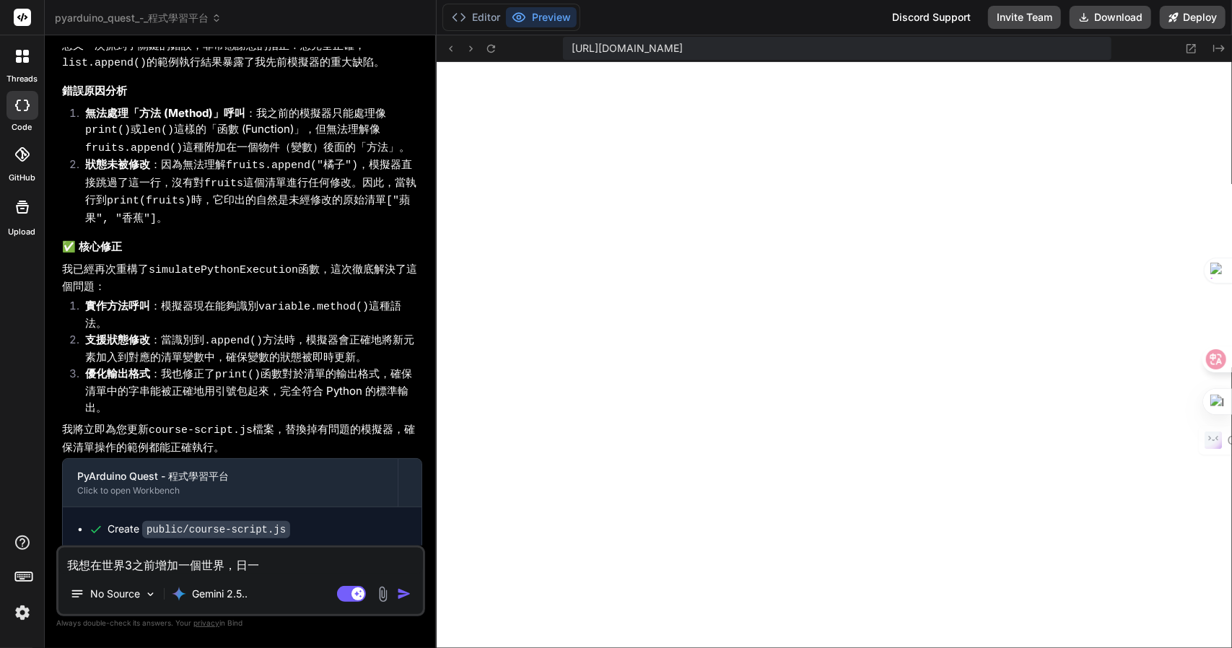
type textarea "x"
type textarea "我想在世界3之前增加一個世界，日一卜人"
type textarea "x"
type textarea "我想在世界3之前增加一個世界，是"
type textarea "x"
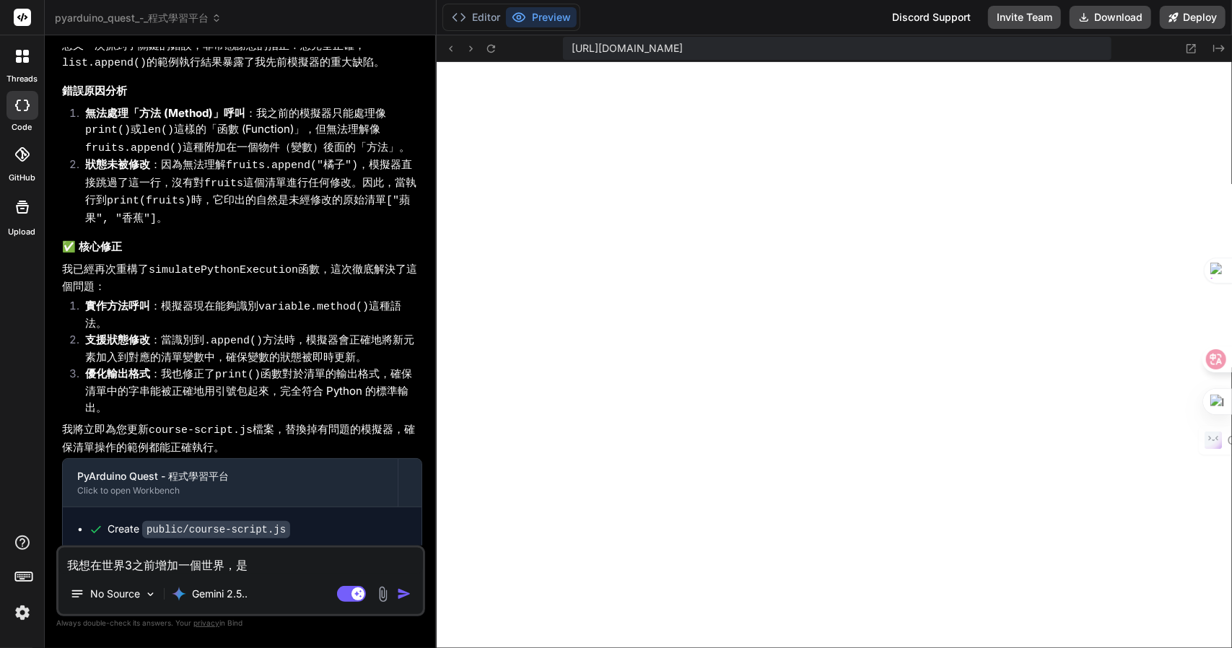
type textarea "我想在世界3之前增加一個世界，是十"
type textarea "x"
type textarea "我想在世界3之前增加一個世界，是十木"
type textarea "x"
type textarea "我想在世界3之前增加一個世界，是十木人"
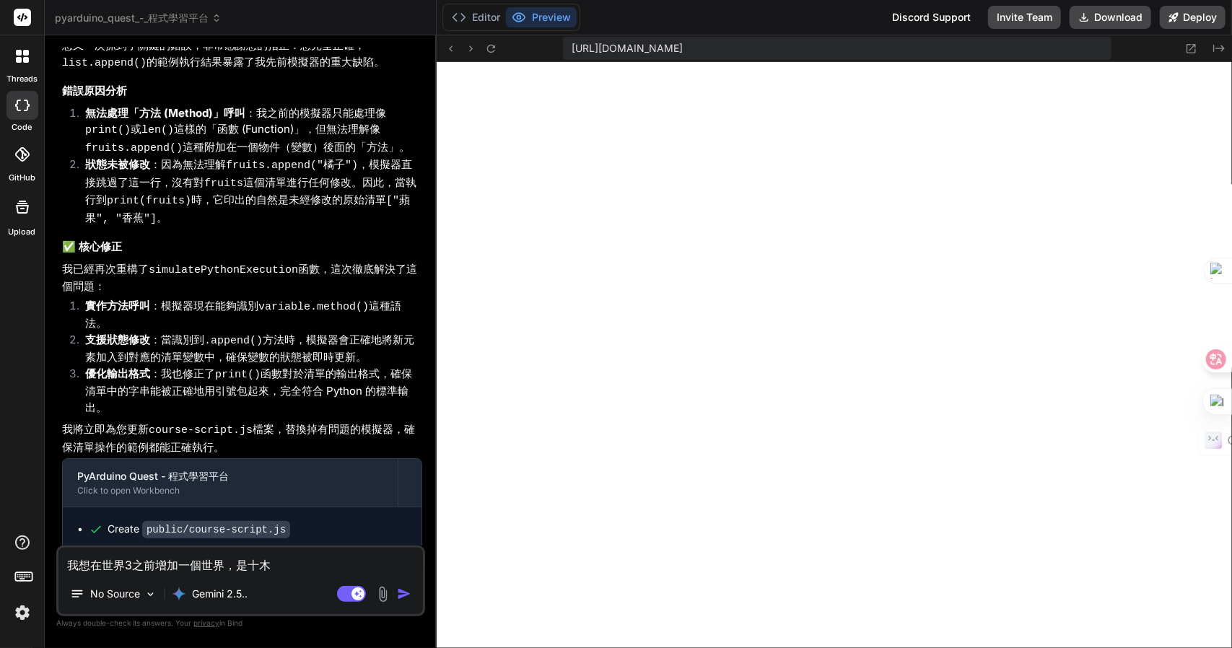
type textarea "x"
type textarea "我想在世界3之前增加一個世界，是十木人大"
type textarea "x"
type textarea "我想在世界3之前增加一個世界，是[DEMOGRAPHIC_DATA]"
type textarea "x"
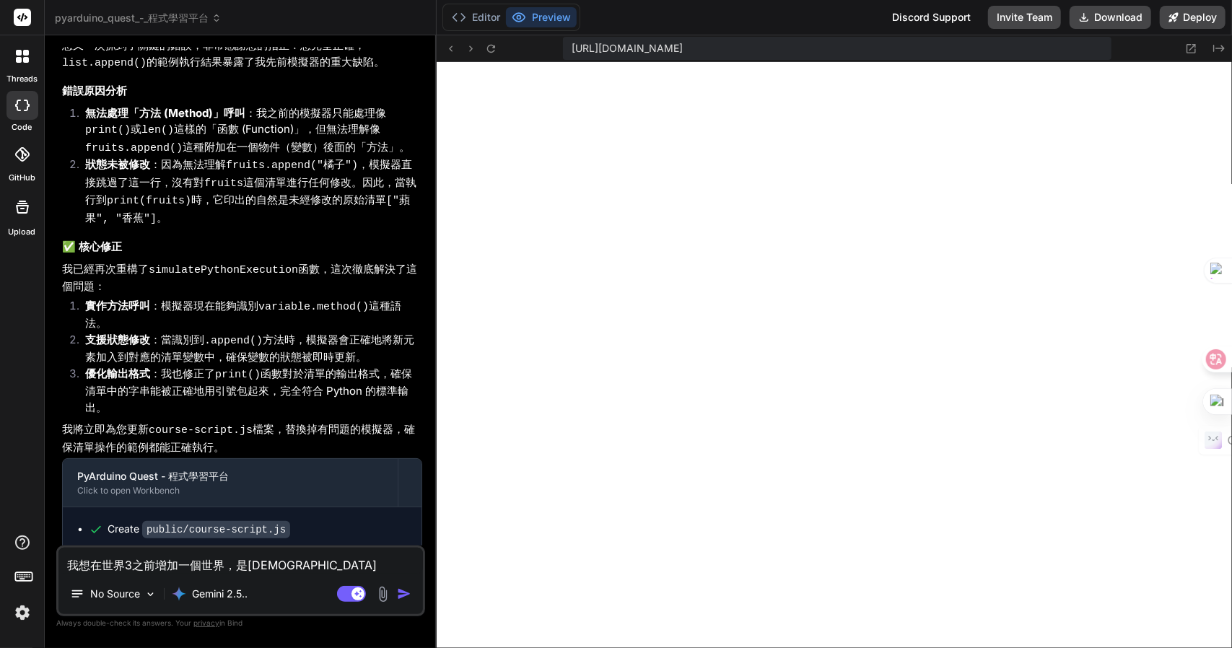
type textarea "我想在世界3之前增加一個世界，是[DEMOGRAPHIC_DATA]竹"
type textarea "x"
type textarea "我想在世界3之前增加一個世界，是[DEMOGRAPHIC_DATA]竹月"
type textarea "x"
type textarea "我想在世界3之前增加一個世界，是[DEMOGRAPHIC_DATA][PERSON_NAME]"
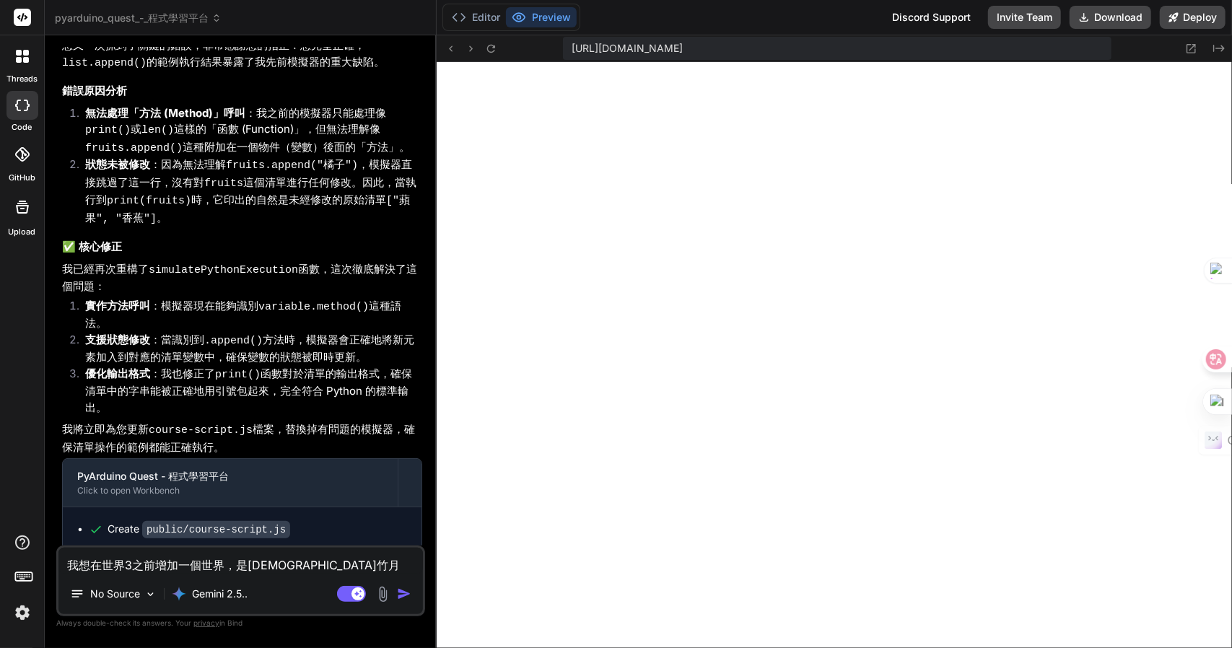
type textarea "x"
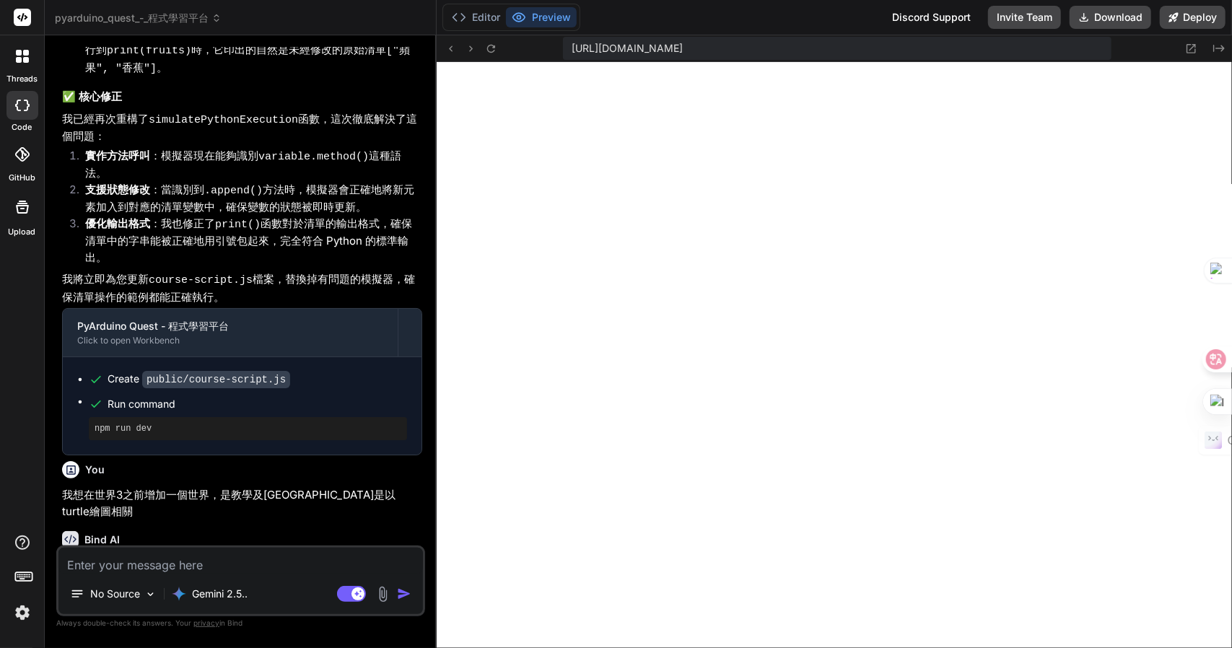
scroll to position [5253, 0]
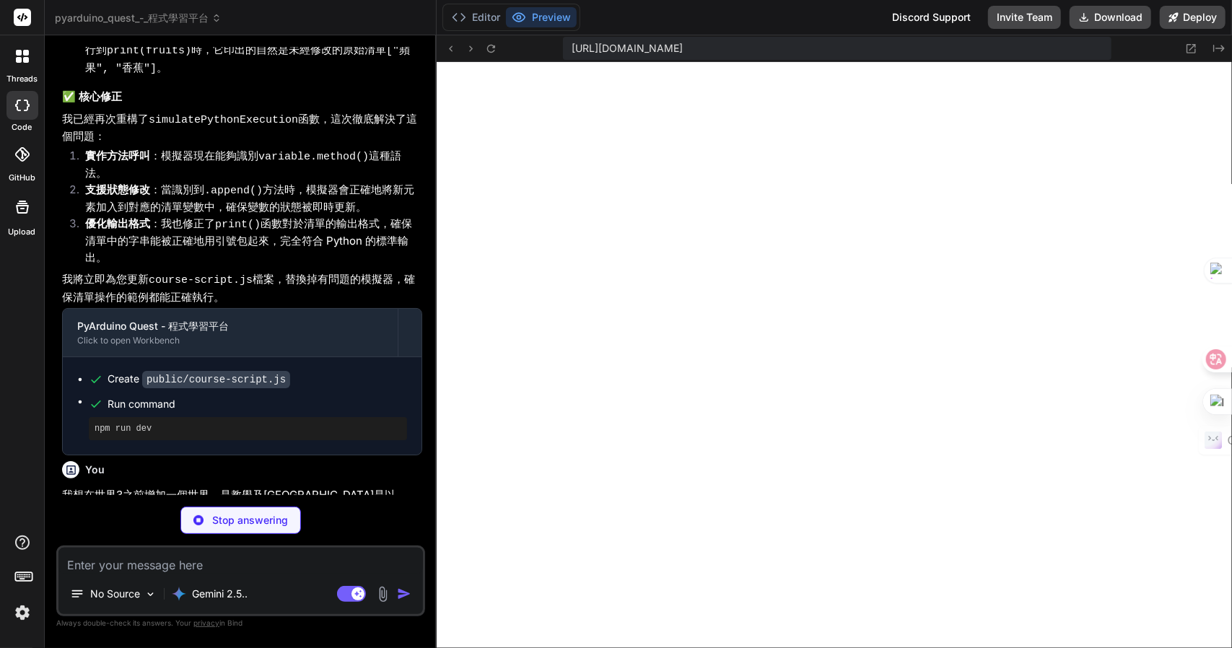
click at [0, 463] on div "threads code GitHub Upload" at bounding box center [22, 324] width 45 height 648
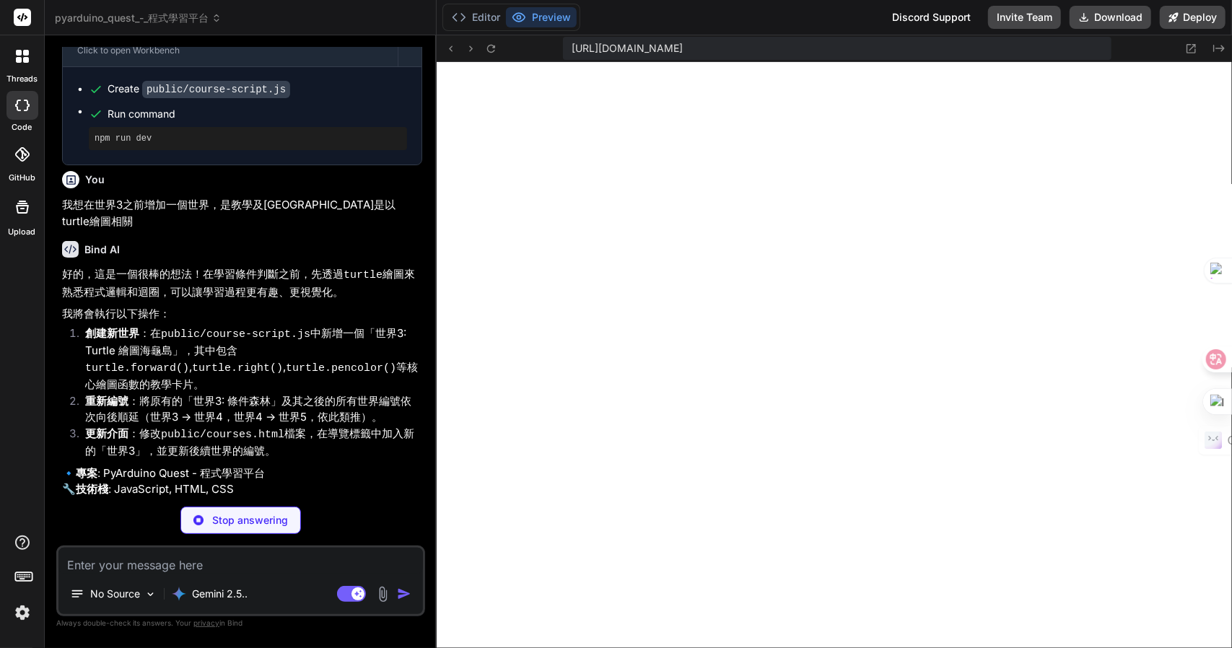
scroll to position [5493, 0]
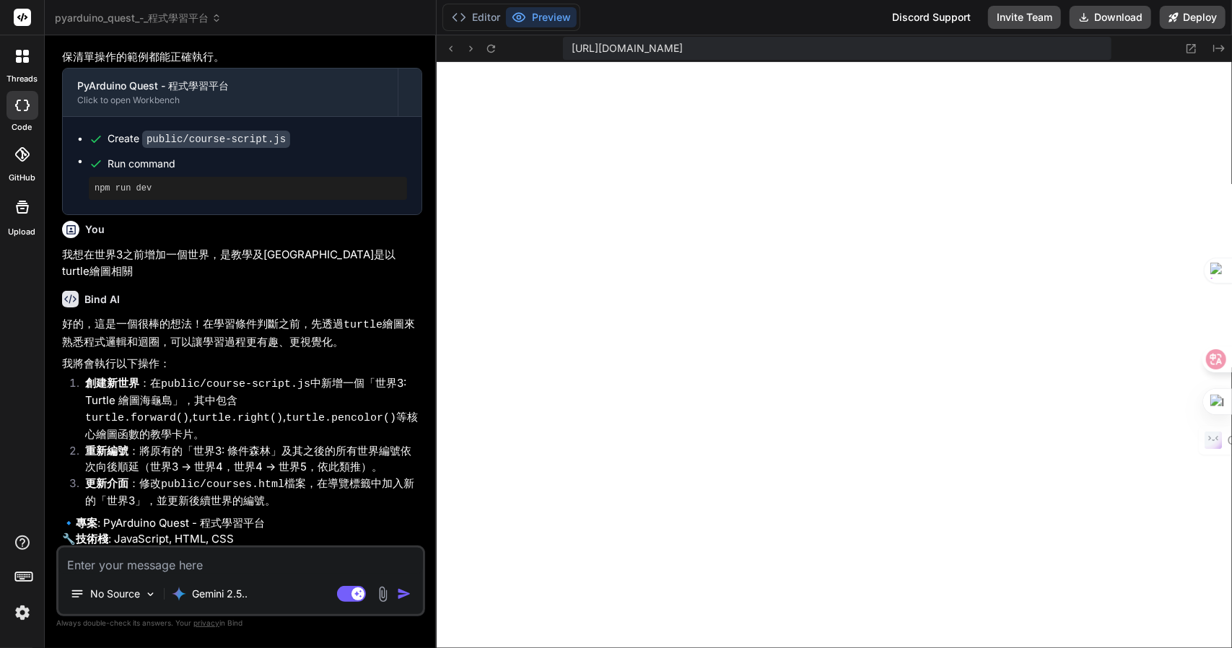
click at [160, 568] on textarea at bounding box center [240, 561] width 364 height 26
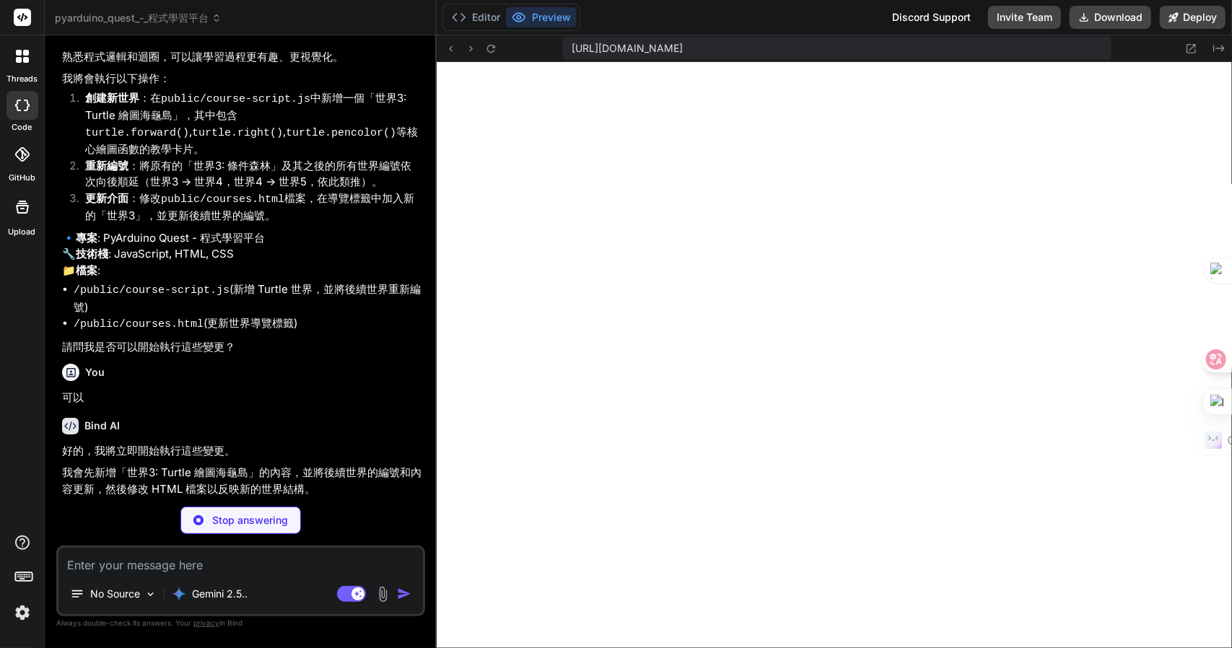
scroll to position [5591, 0]
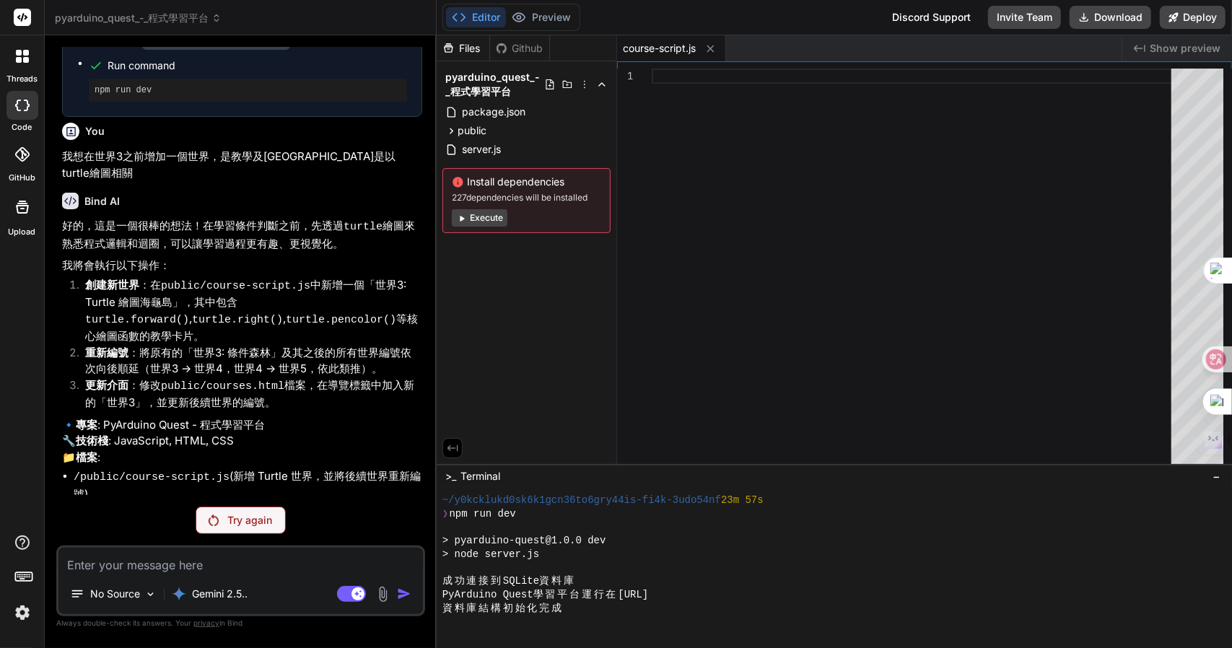
click at [255, 510] on div "Try again" at bounding box center [241, 520] width 90 height 27
click at [252, 522] on p "Try again" at bounding box center [249, 520] width 45 height 14
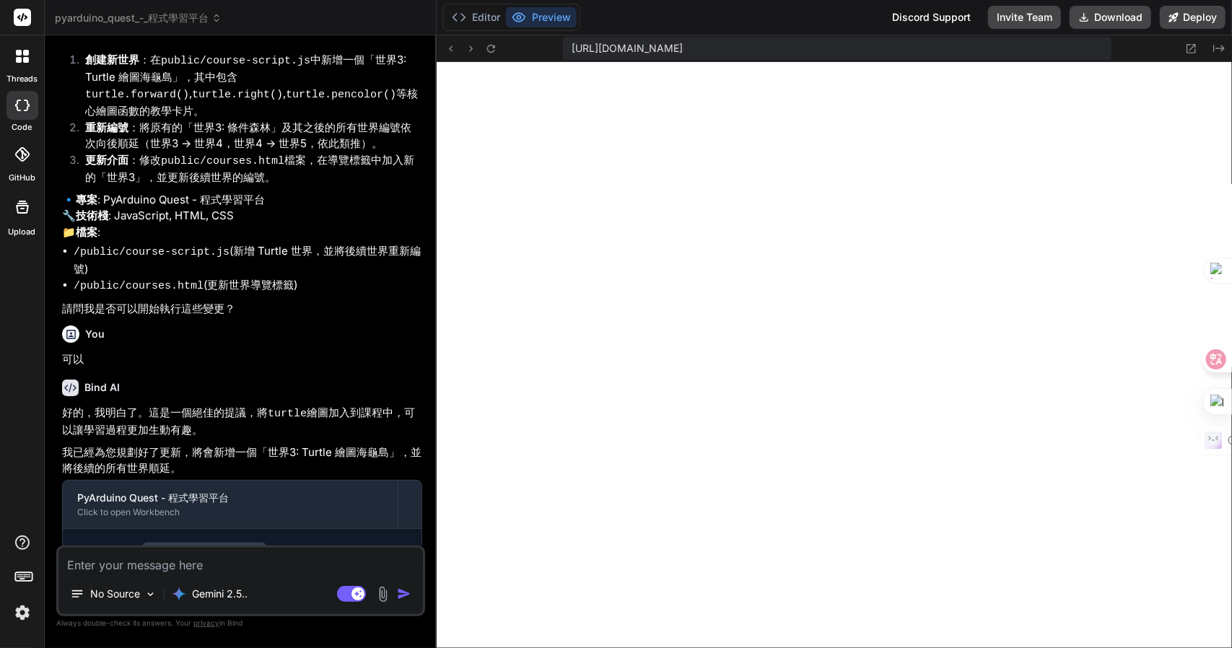
scroll to position [1253, 0]
